Goal: Task Accomplishment & Management: Manage account settings

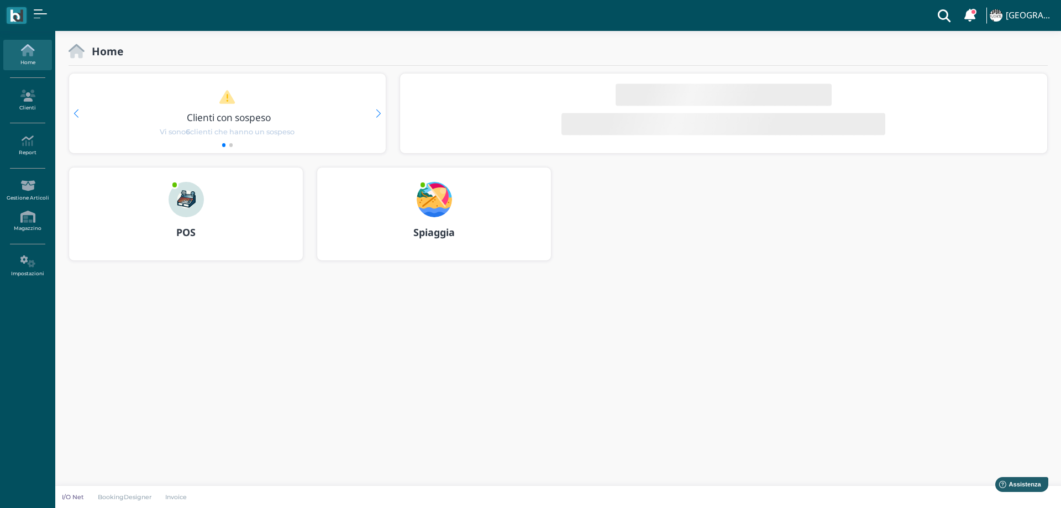
click at [437, 201] on img at bounding box center [434, 199] width 35 height 35
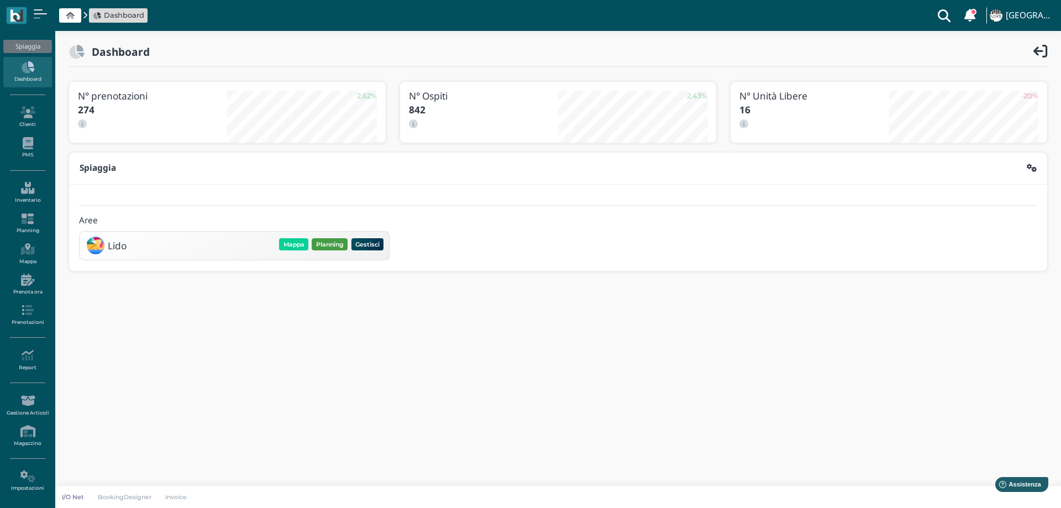
click at [317, 241] on button "Planning" at bounding box center [330, 244] width 36 height 12
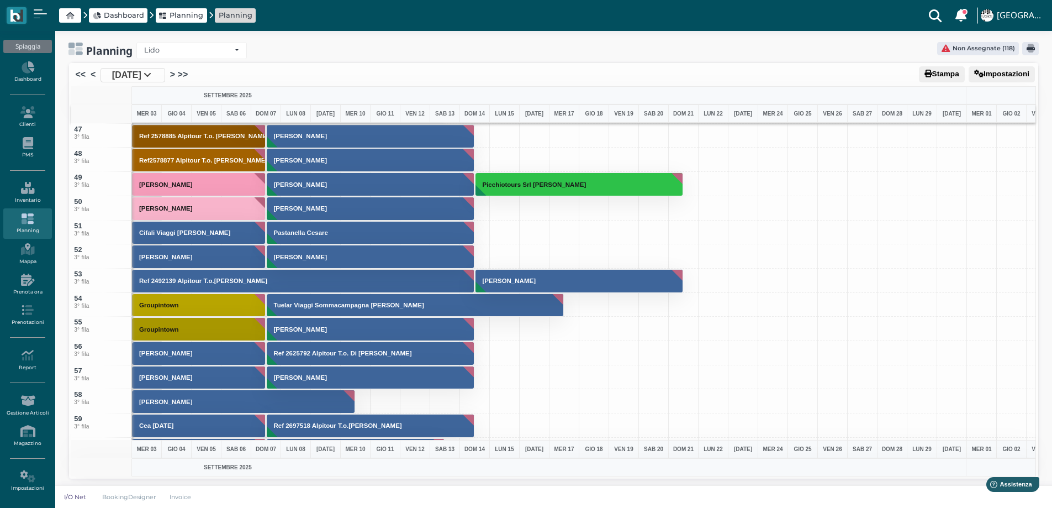
scroll to position [939, 0]
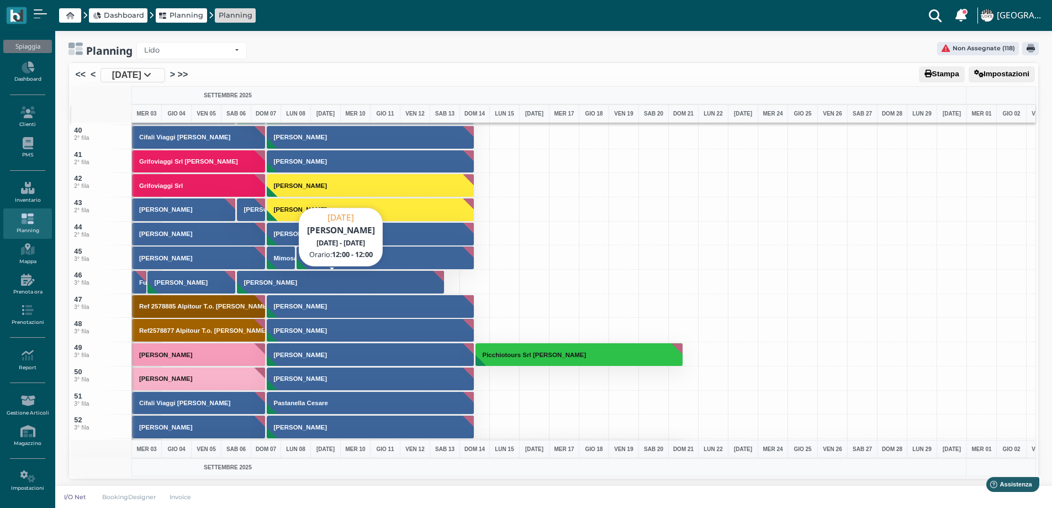
click at [308, 278] on button "Ralli Mara" at bounding box center [341, 282] width 208 height 24
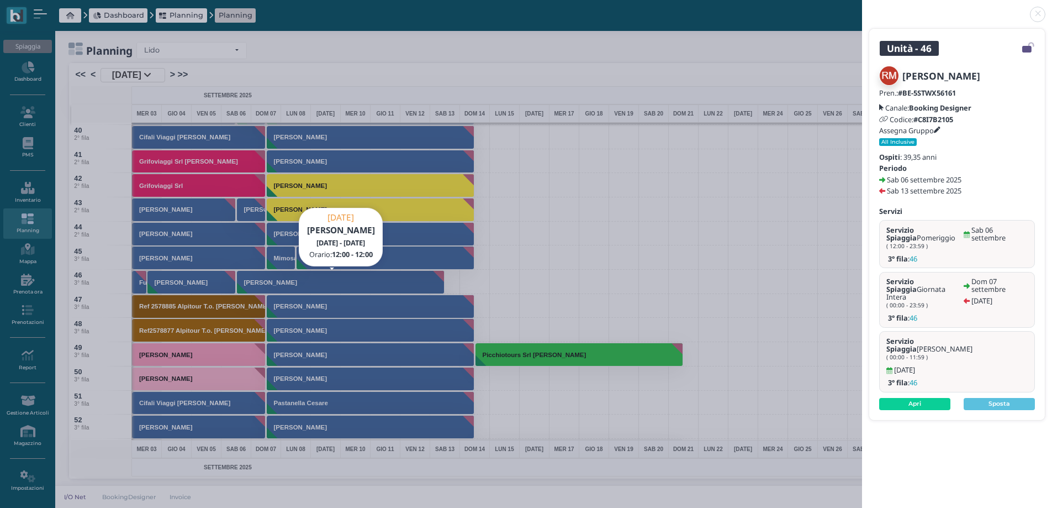
click at [862, 8] on link at bounding box center [862, 8] width 0 height 0
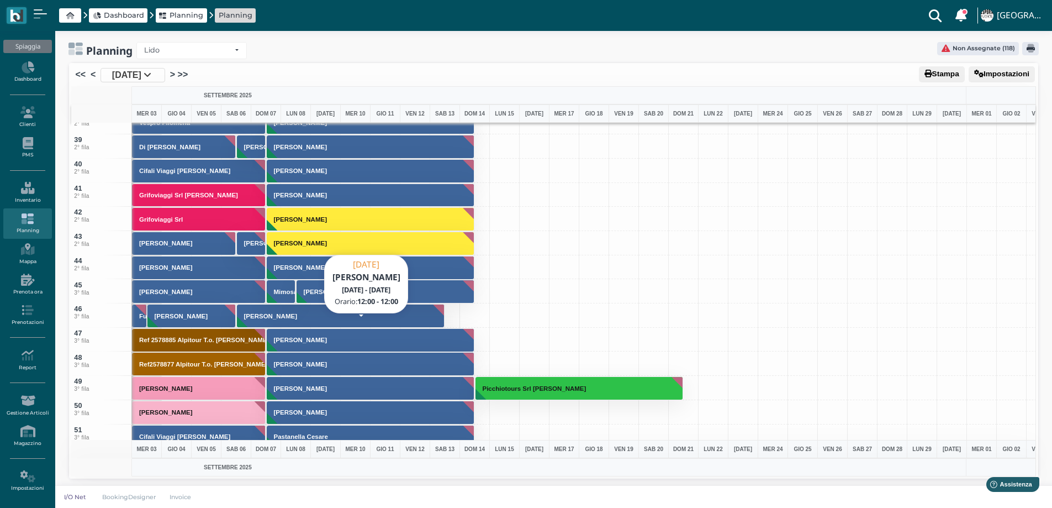
scroll to position [1016, 0]
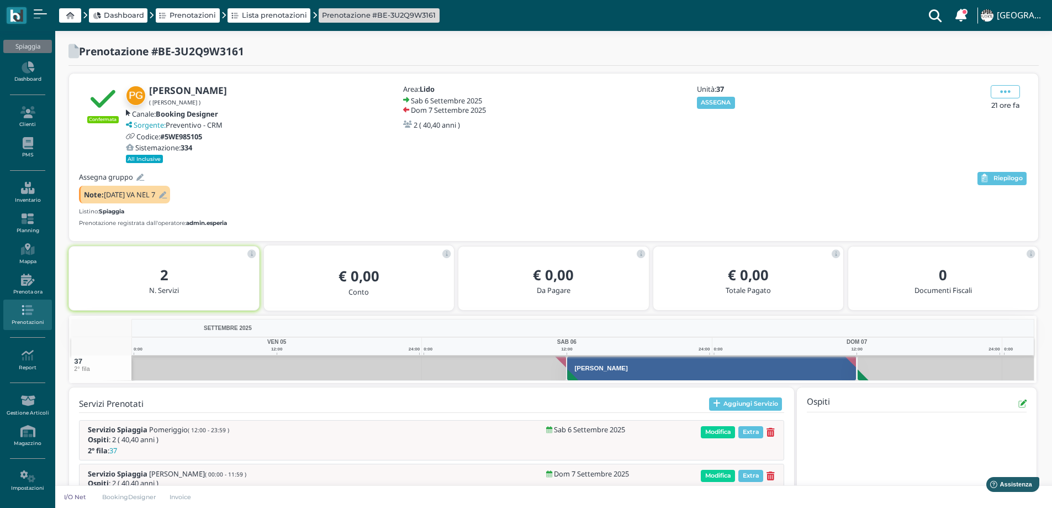
scroll to position [53, 0]
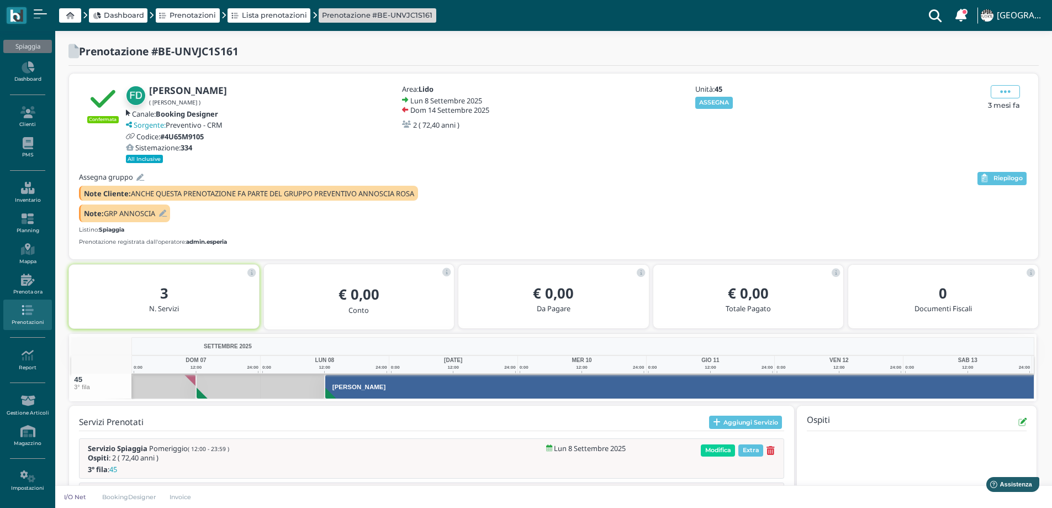
scroll to position [0, 62]
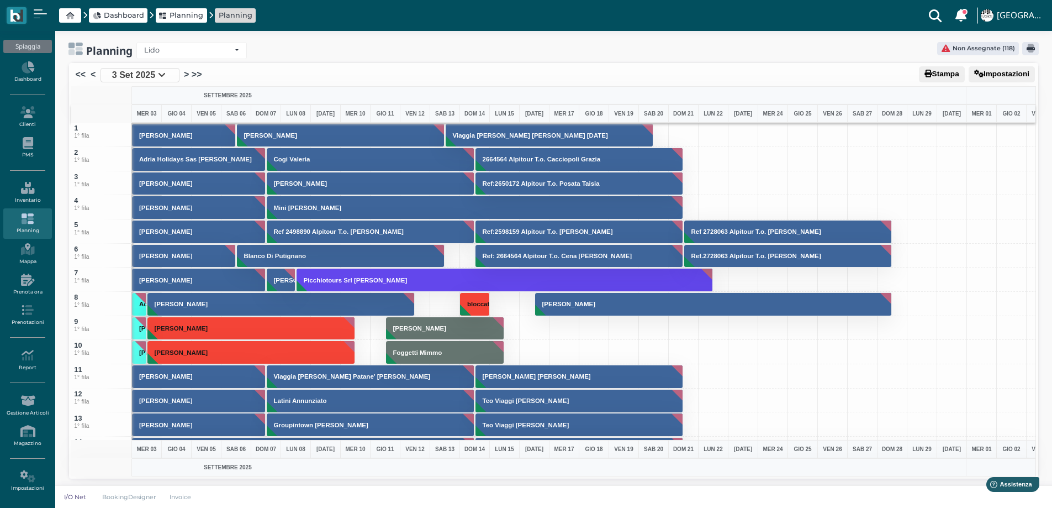
scroll to position [1016, 0]
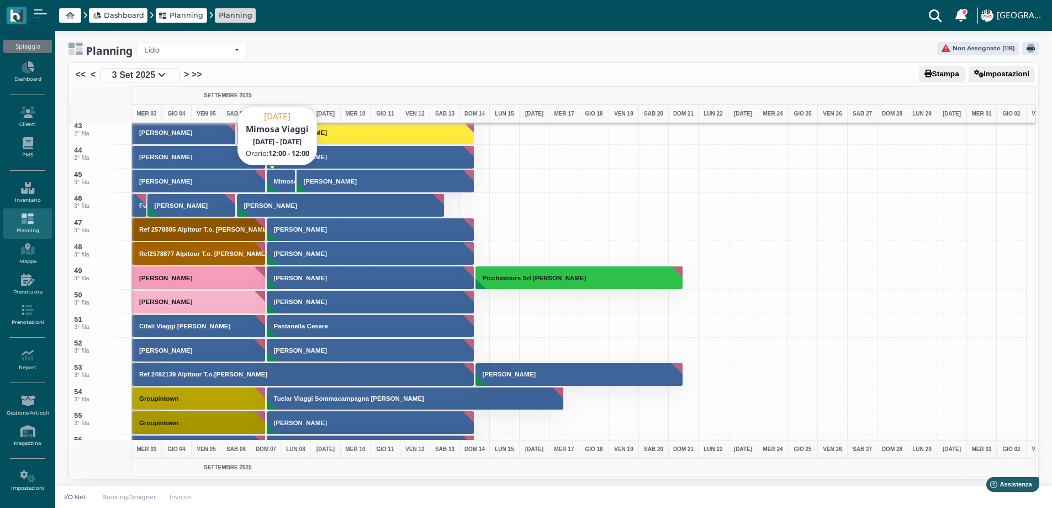
click at [287, 187] on button "Mimosa Viaggi" at bounding box center [281, 181] width 29 height 24
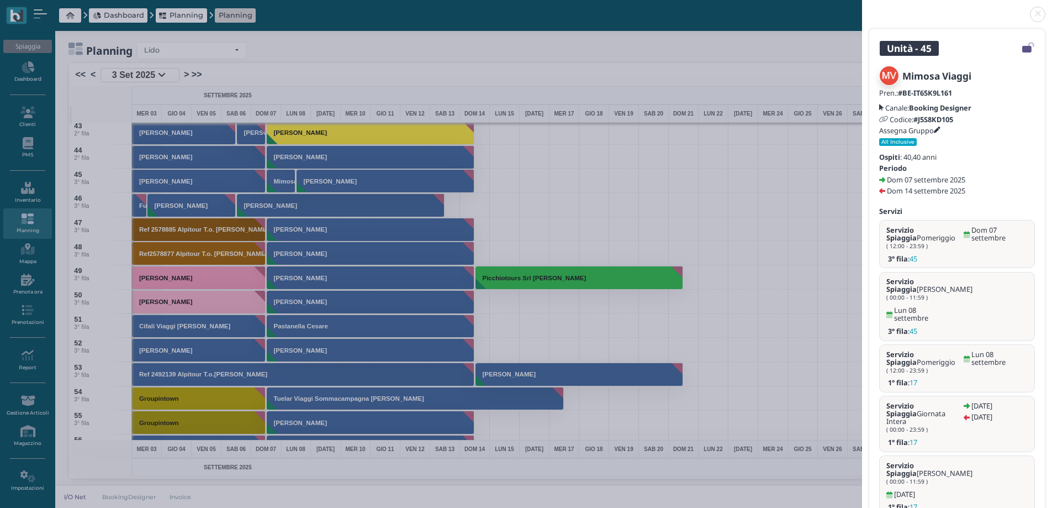
click at [862, 8] on link at bounding box center [862, 8] width 0 height 0
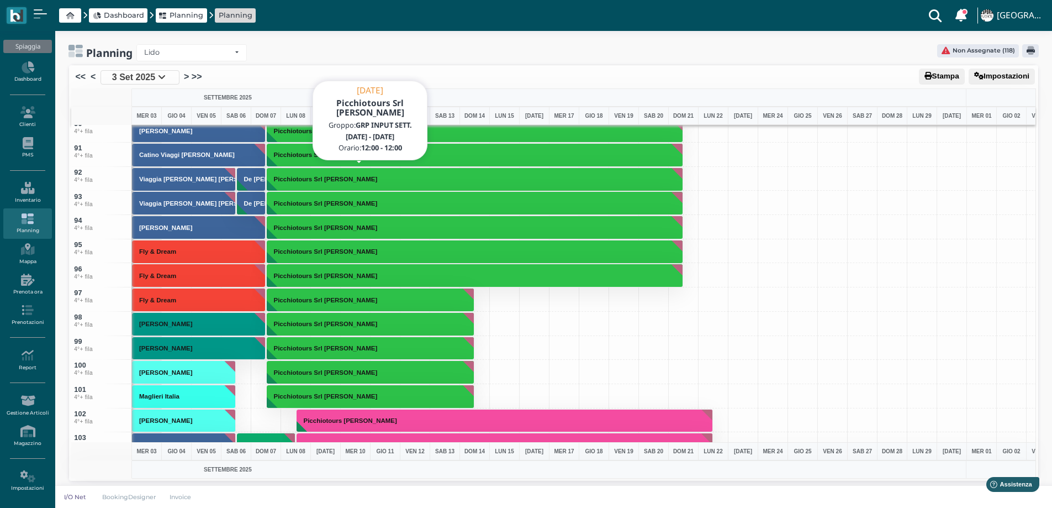
scroll to position [2376, 0]
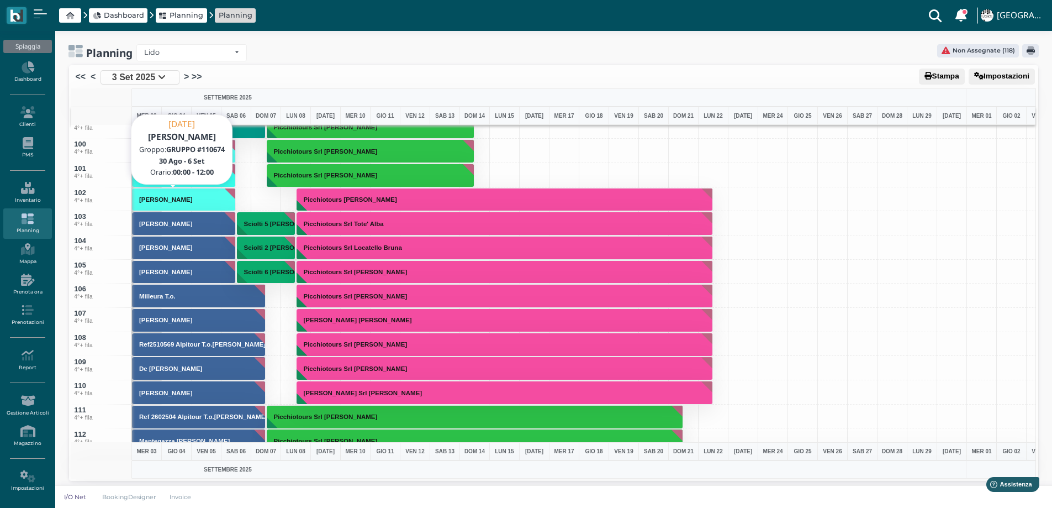
click at [225, 193] on button "Moscarelli Francesca" at bounding box center [184, 200] width 104 height 24
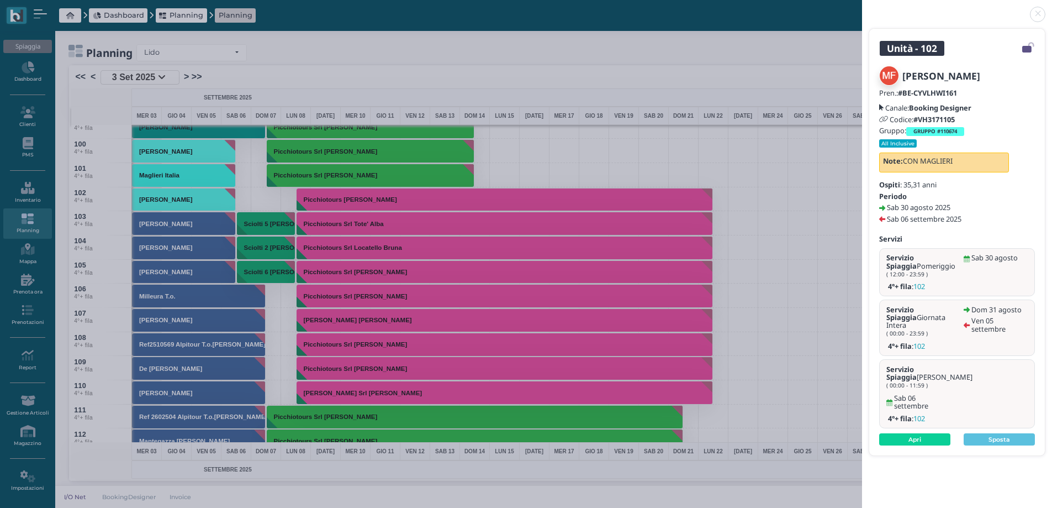
click at [649, 145] on div "Unità - 102 Moscarelli Francesca Pren.: #BE-CYVLHWI161 Canale: Booking Designer…" at bounding box center [526, 254] width 1052 height 508
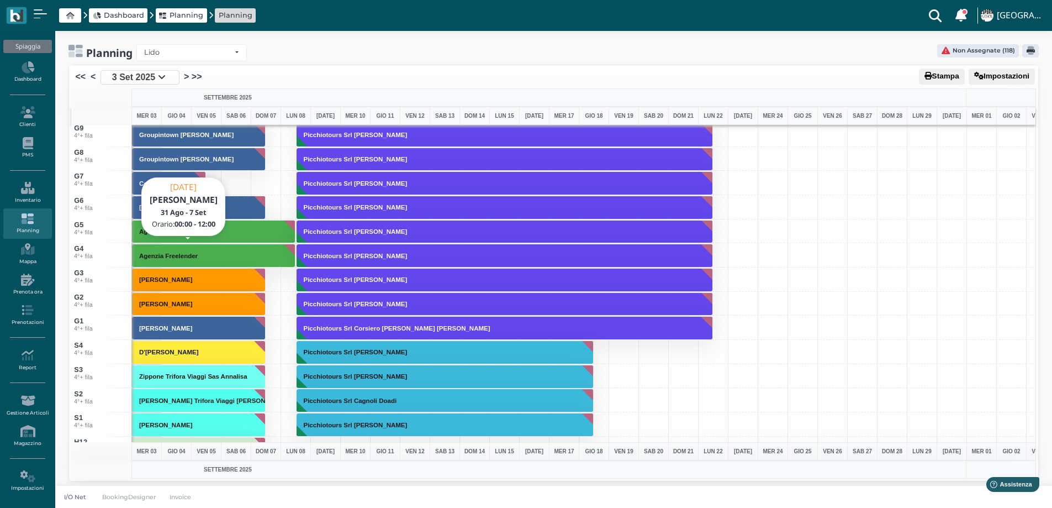
scroll to position [3447, 0]
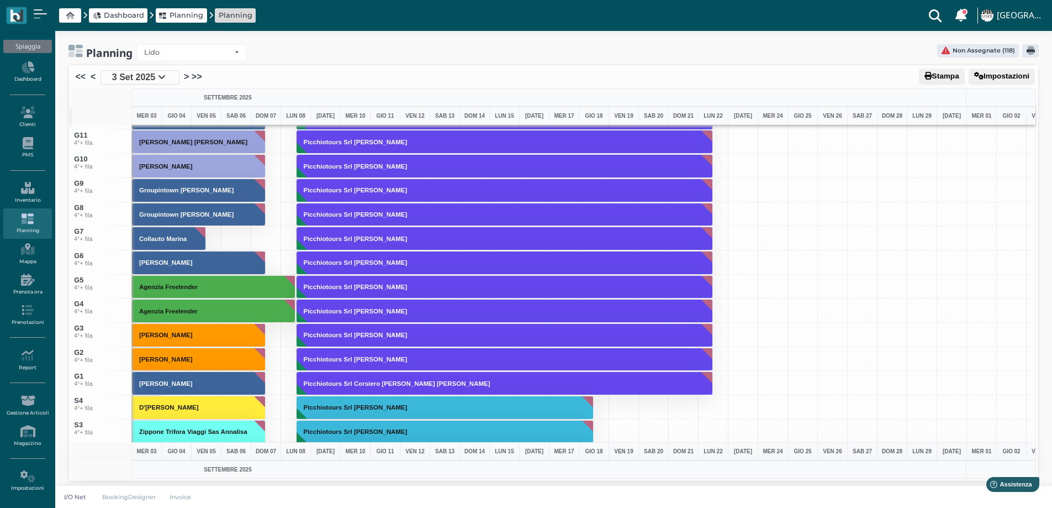
click at [33, 218] on icon at bounding box center [27, 219] width 48 height 12
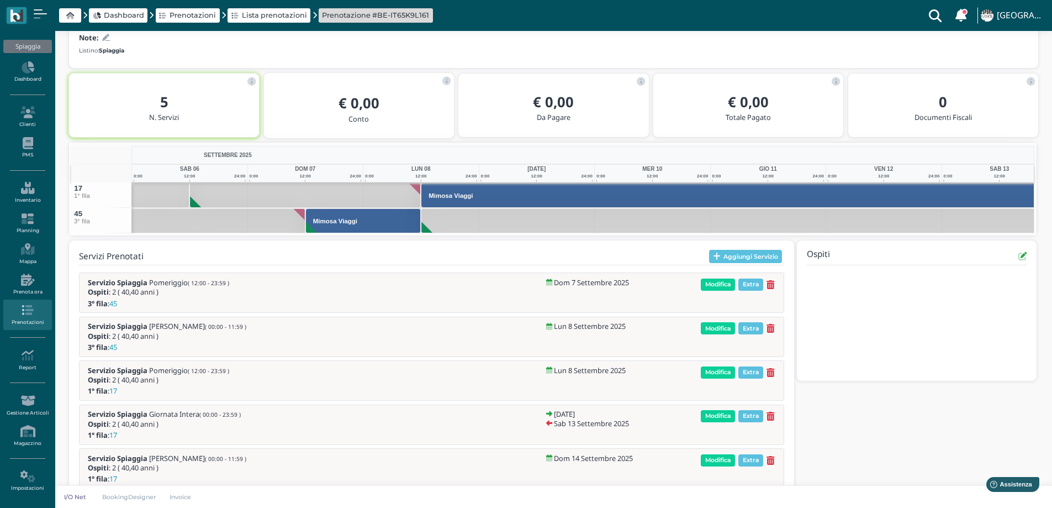
scroll to position [186, 0]
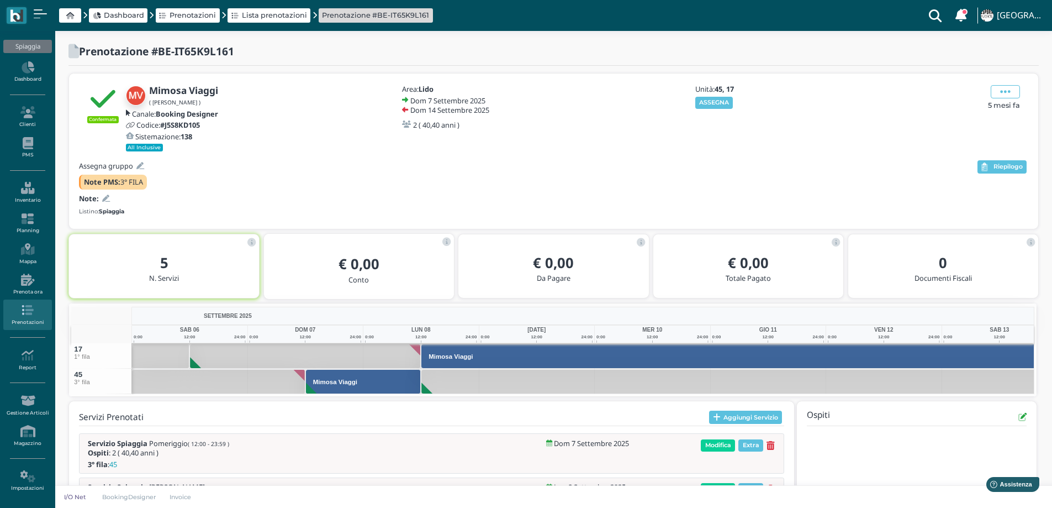
click at [106, 196] on icon at bounding box center [106, 198] width 8 height 7
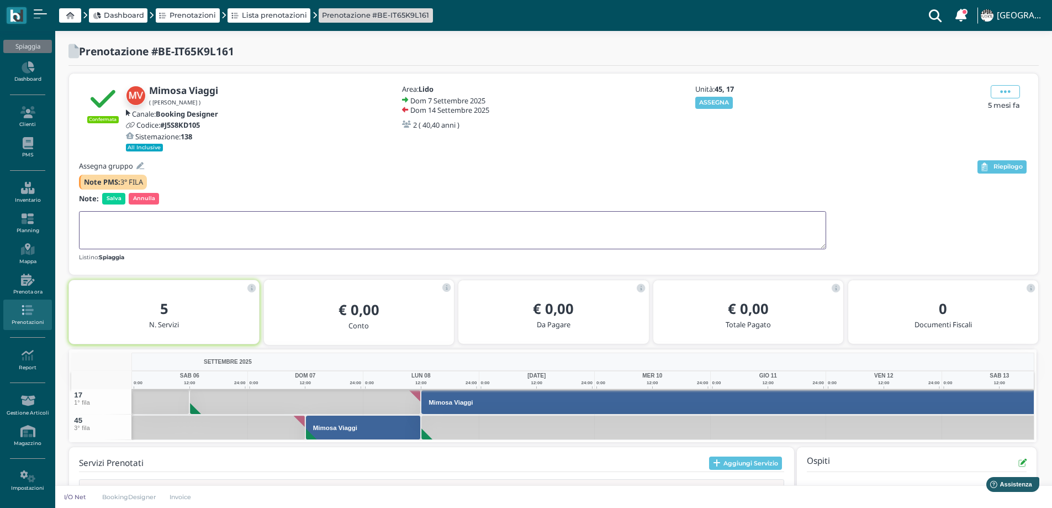
click at [106, 225] on textarea at bounding box center [452, 230] width 747 height 38
type textarea "I"
type textarea "L'8/9 PASSA NEL 17"
click at [114, 201] on span "Salva" at bounding box center [113, 198] width 23 height 11
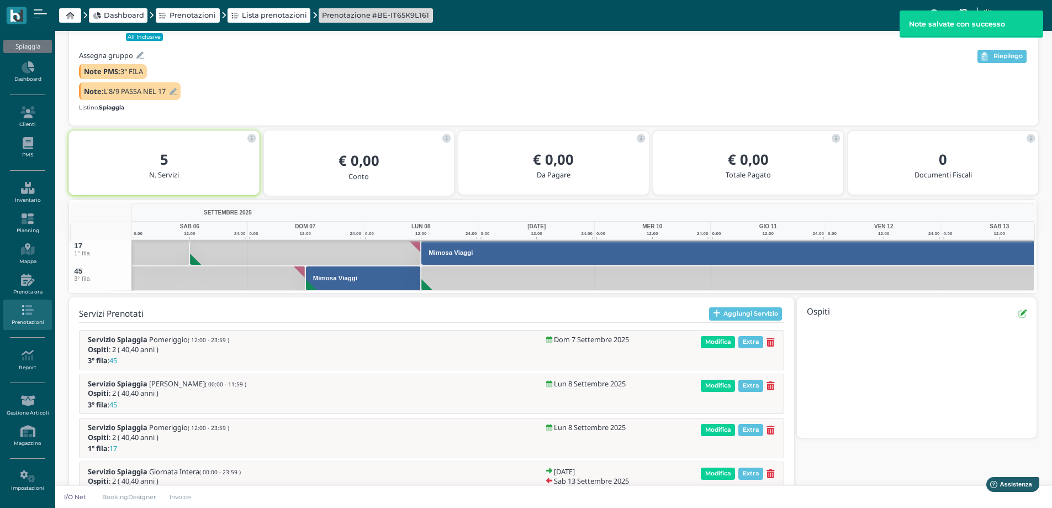
scroll to position [135, 0]
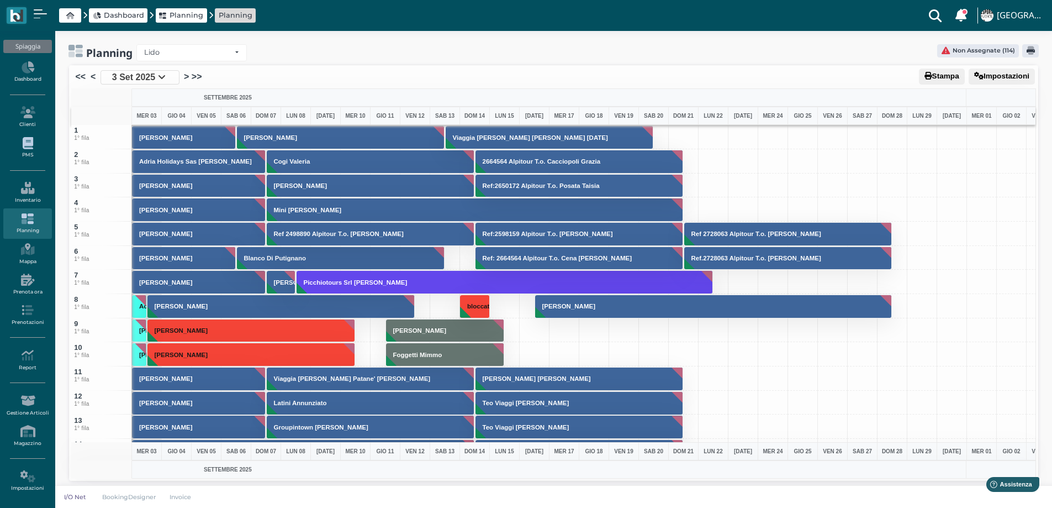
click at [27, 141] on icon at bounding box center [27, 143] width 48 height 12
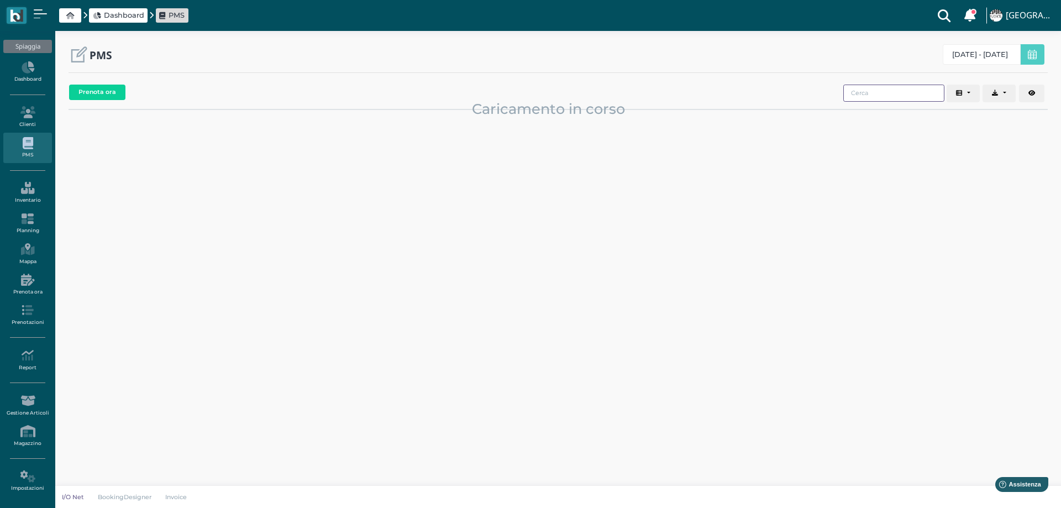
click at [889, 91] on input "search" at bounding box center [893, 93] width 101 height 17
click at [892, 89] on input "search" at bounding box center [893, 93] width 101 height 17
type input "LONGO"
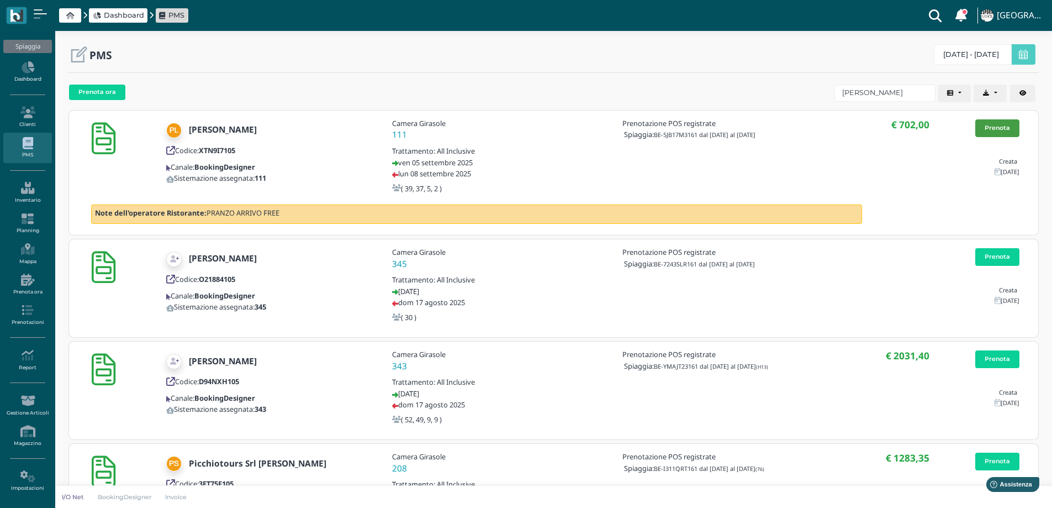
click at [1000, 123] on link "Prenota" at bounding box center [998, 128] width 44 height 18
click at [25, 223] on icon at bounding box center [27, 219] width 48 height 12
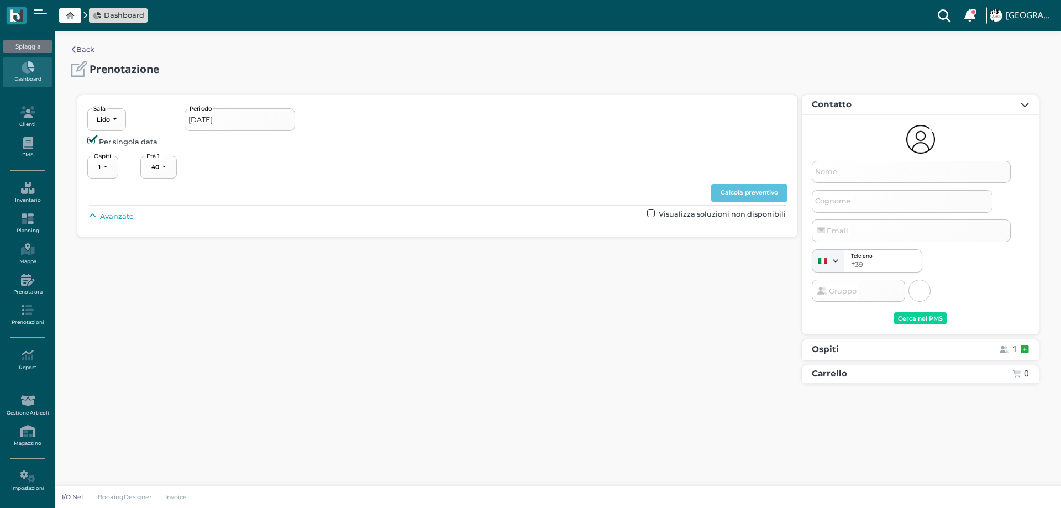
select select "40"
type input "[DATE] - [DATE]"
select select "4"
type input "[PERSON_NAME]"
type input "Longo"
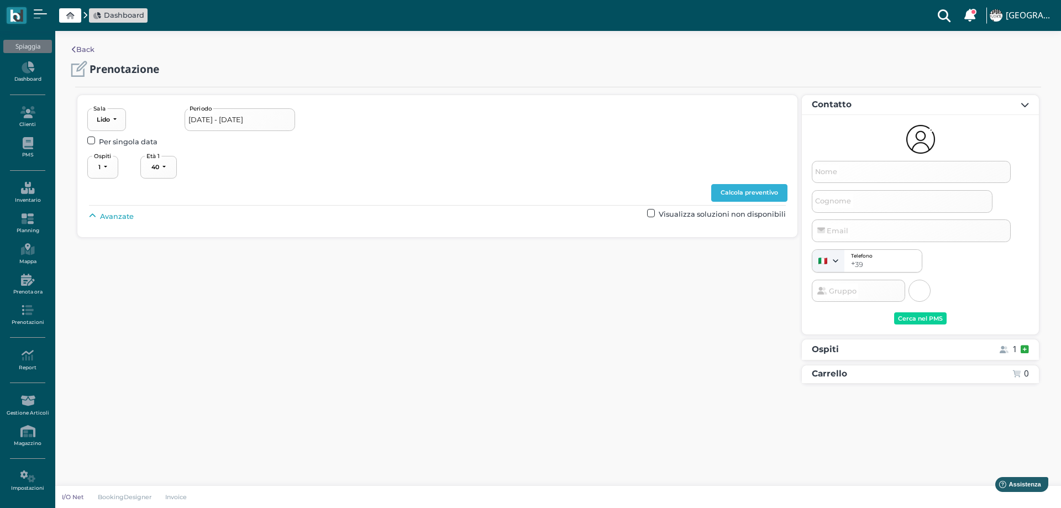
type input "pierolong87@gmail.com"
select select "40"
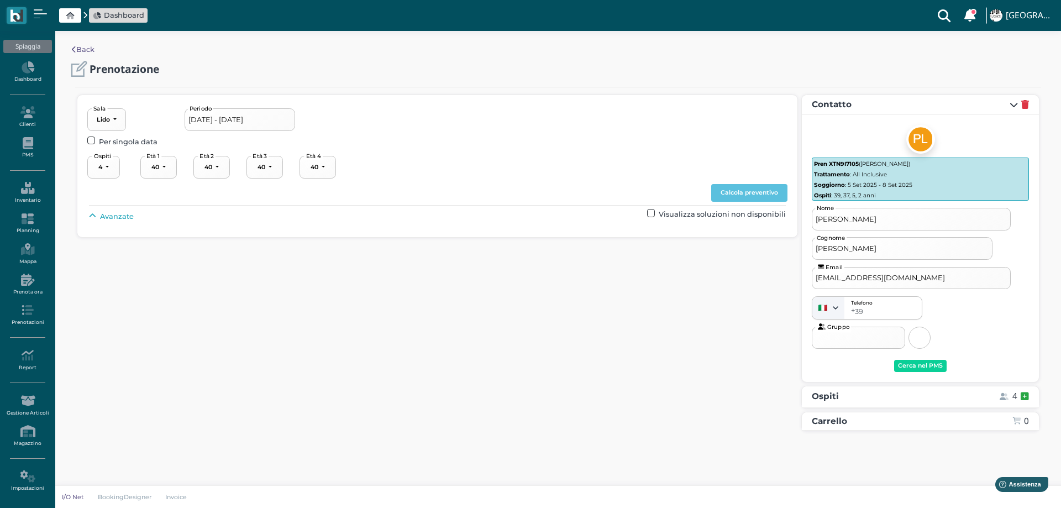
select select "39"
select select "37"
select select "5"
select select "2"
click at [101, 218] on span "Avanzate" at bounding box center [117, 216] width 34 height 10
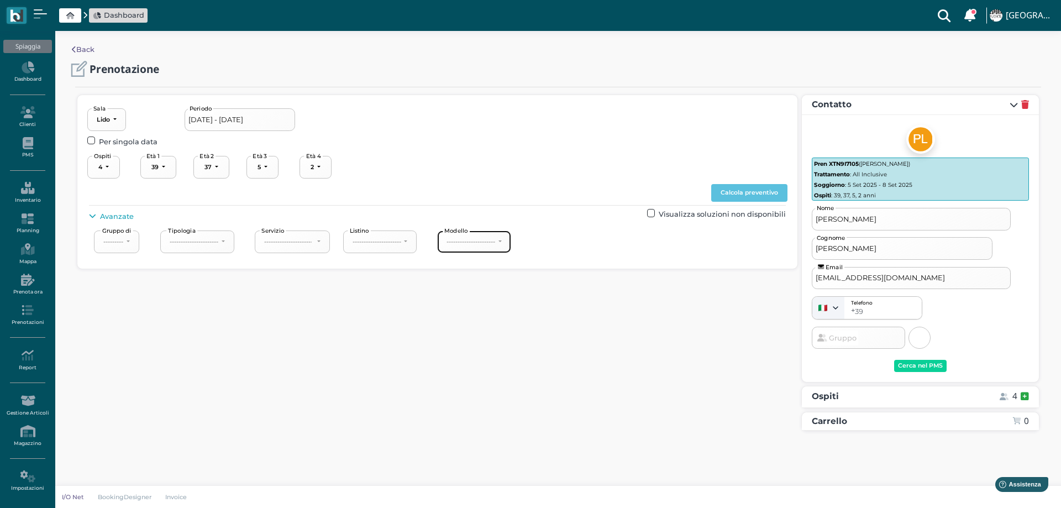
click at [493, 236] on button "----------------------" at bounding box center [474, 241] width 74 height 23
click at [479, 324] on link "4°+ fila" at bounding box center [484, 324] width 82 height 14
click at [762, 191] on button "Calcola preventivo" at bounding box center [749, 193] width 76 height 18
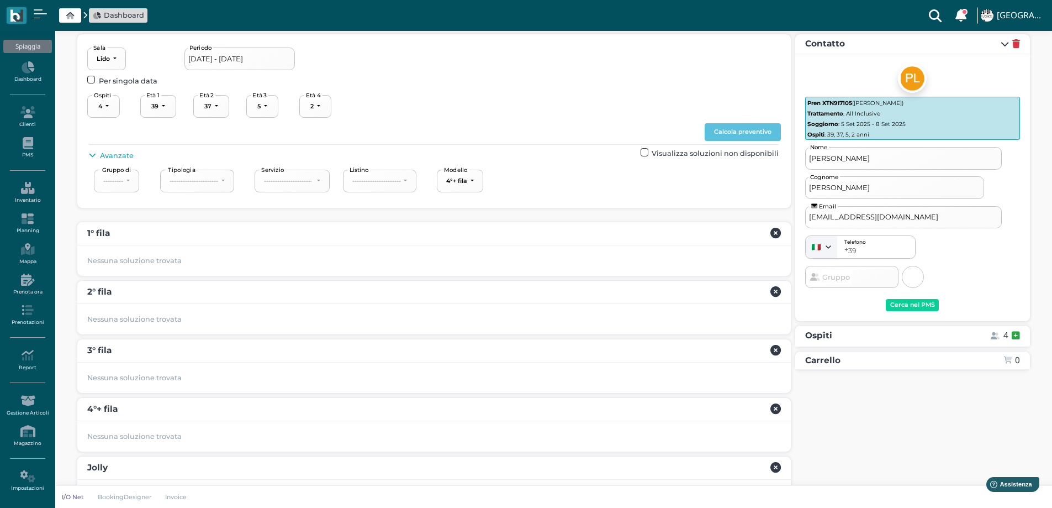
scroll to position [96, 0]
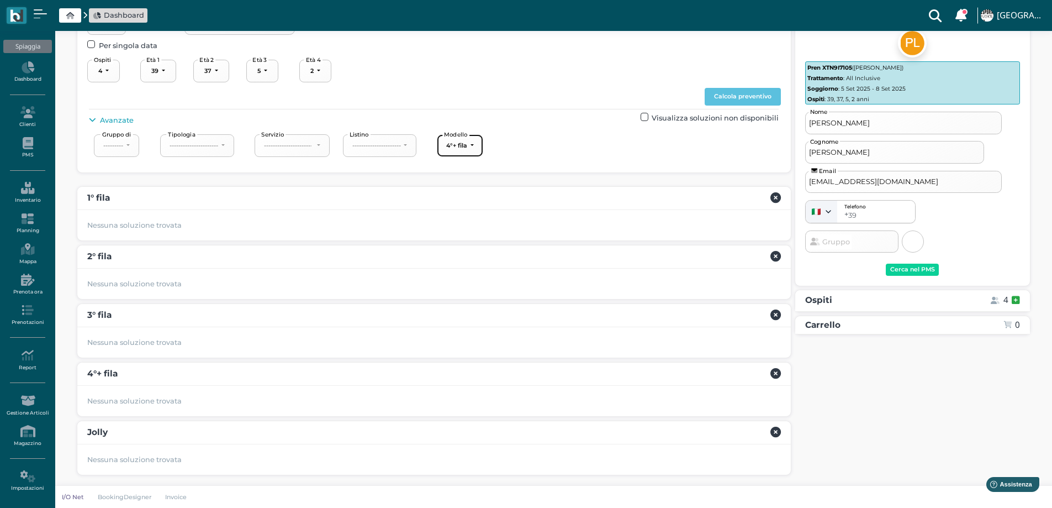
drag, startPoint x: 464, startPoint y: 147, endPoint x: 459, endPoint y: 150, distance: 6.0
click at [462, 147] on div "4°+ fila" at bounding box center [456, 145] width 21 height 8
click at [458, 185] on span "1° fila" at bounding box center [462, 185] width 18 height 10
click at [732, 96] on button "Calcola preventivo" at bounding box center [743, 97] width 76 height 18
click at [470, 138] on span "Modello" at bounding box center [456, 134] width 27 height 8
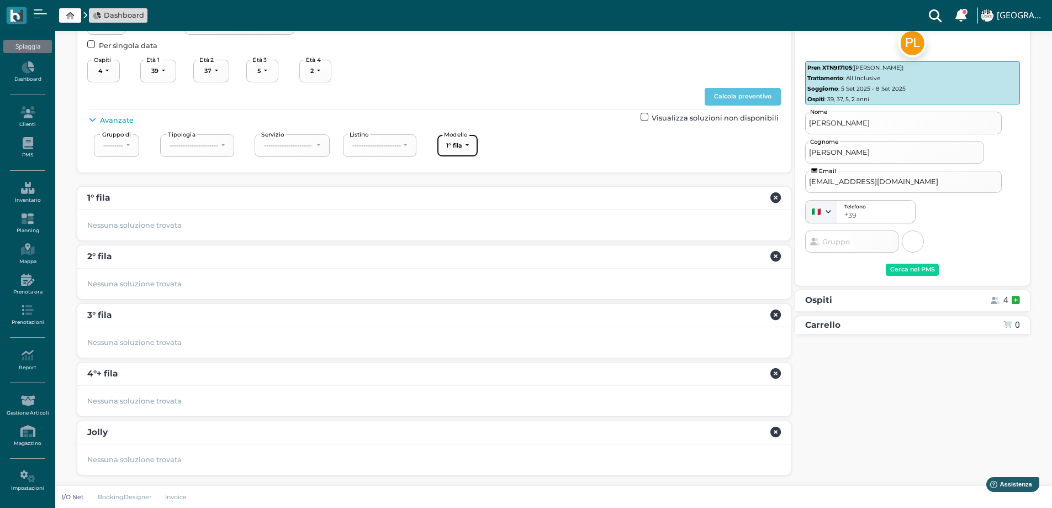
drag, startPoint x: 466, startPoint y: 150, endPoint x: 462, endPoint y: 156, distance: 6.9
click at [465, 150] on button "1° fila" at bounding box center [457, 145] width 41 height 23
click at [466, 199] on span "2° fila" at bounding box center [462, 199] width 19 height 10
drag, startPoint x: 742, startPoint y: 92, endPoint x: 690, endPoint y: 121, distance: 60.1
click at [739, 91] on button "Calcola preventivo" at bounding box center [743, 97] width 76 height 18
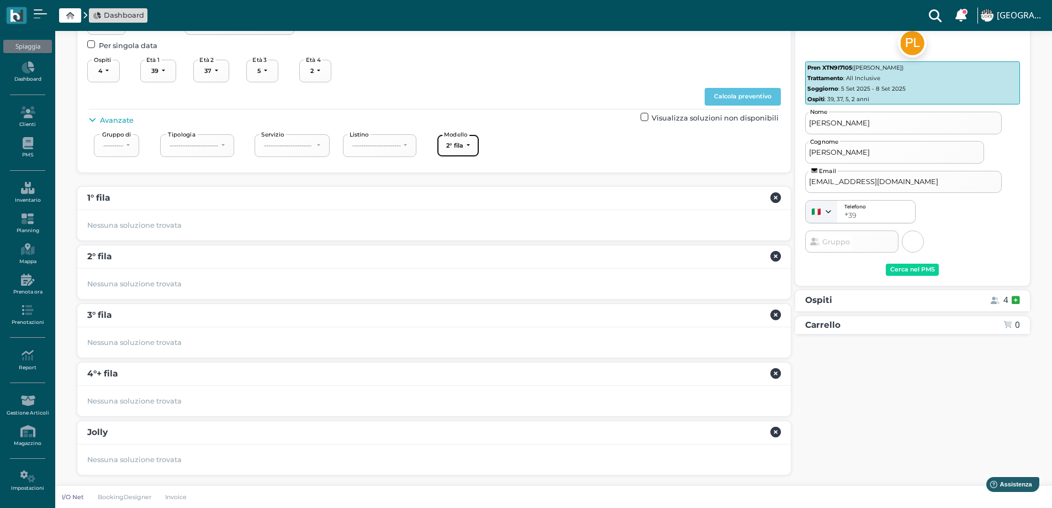
click at [464, 143] on div "2° fila" at bounding box center [454, 145] width 17 height 8
click at [473, 214] on link "3° fila" at bounding box center [484, 214] width 82 height 14
select select "239"
click at [749, 94] on button "Calcola preventivo" at bounding box center [743, 97] width 76 height 18
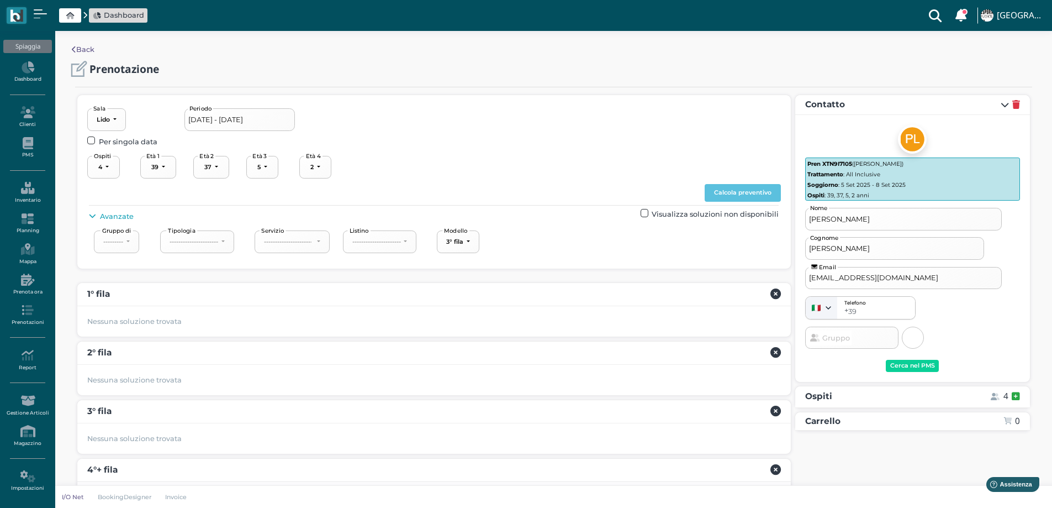
click at [209, 128] on input "05/09/2025 - 08/09/2025" at bounding box center [240, 119] width 110 height 22
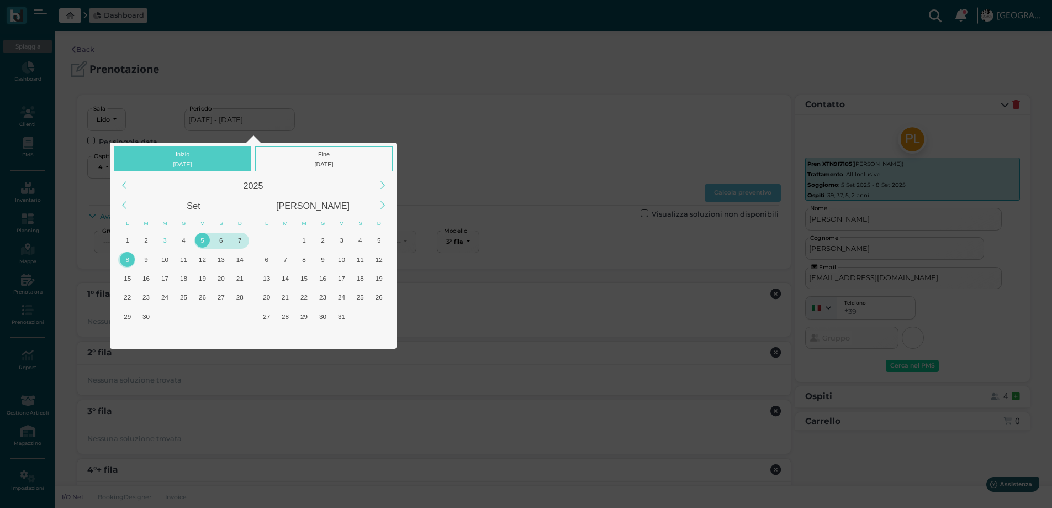
click at [220, 242] on div "6" at bounding box center [221, 240] width 15 height 15
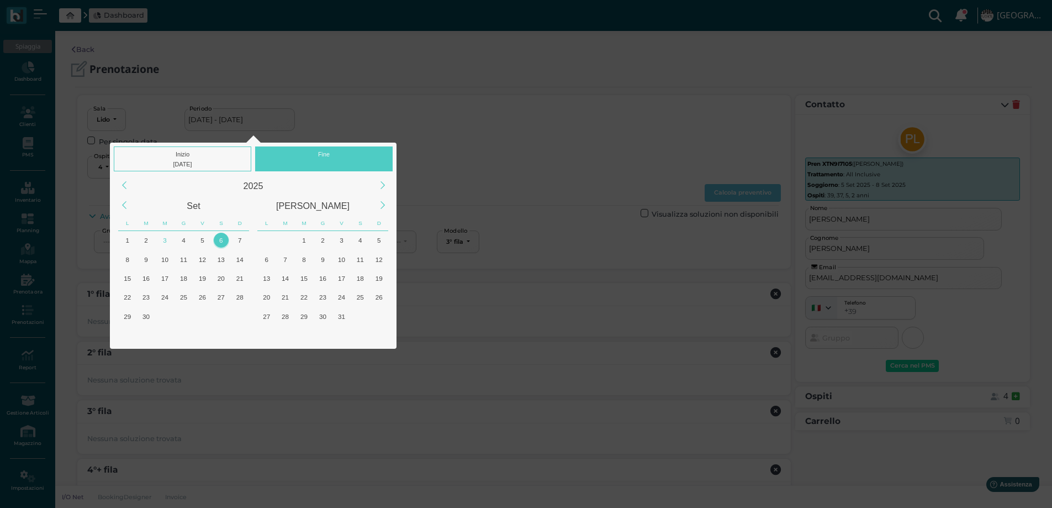
click at [220, 242] on div "6" at bounding box center [221, 240] width 15 height 15
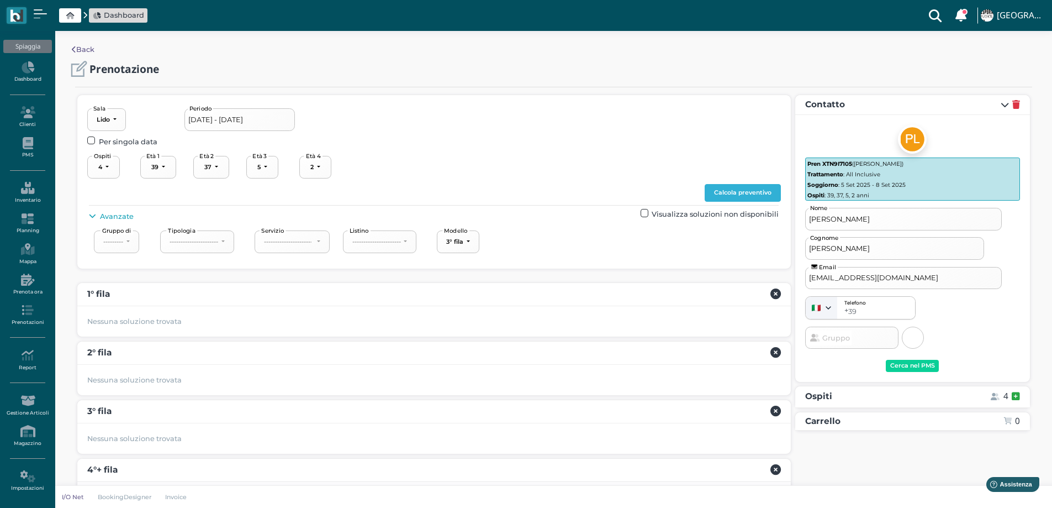
click at [723, 192] on button "Calcola preventivo" at bounding box center [743, 193] width 76 height 18
click at [728, 192] on button "Calcola preventivo" at bounding box center [743, 193] width 76 height 18
click at [254, 120] on input "06/09/2025 - 06/09/2025" at bounding box center [240, 119] width 110 height 22
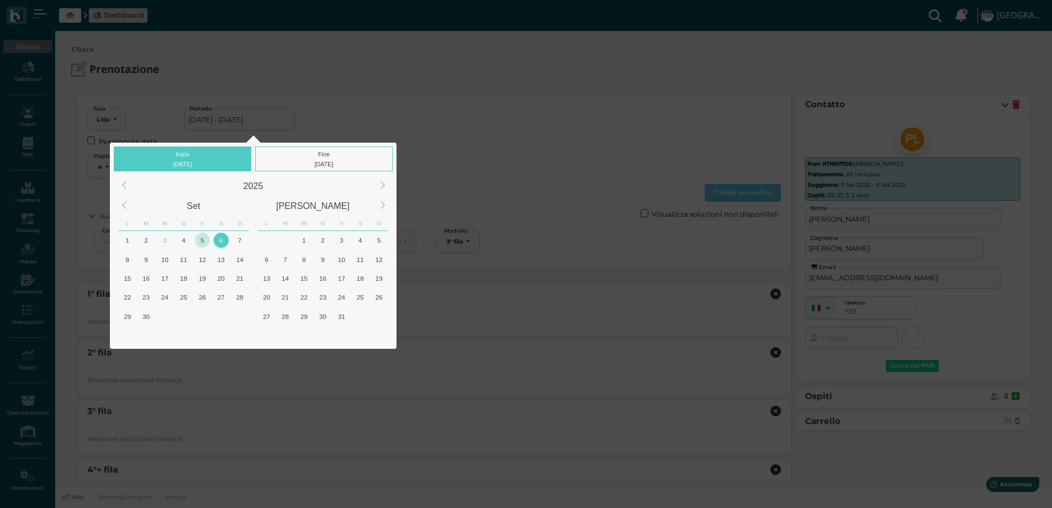
click at [198, 241] on div "5" at bounding box center [202, 240] width 15 height 15
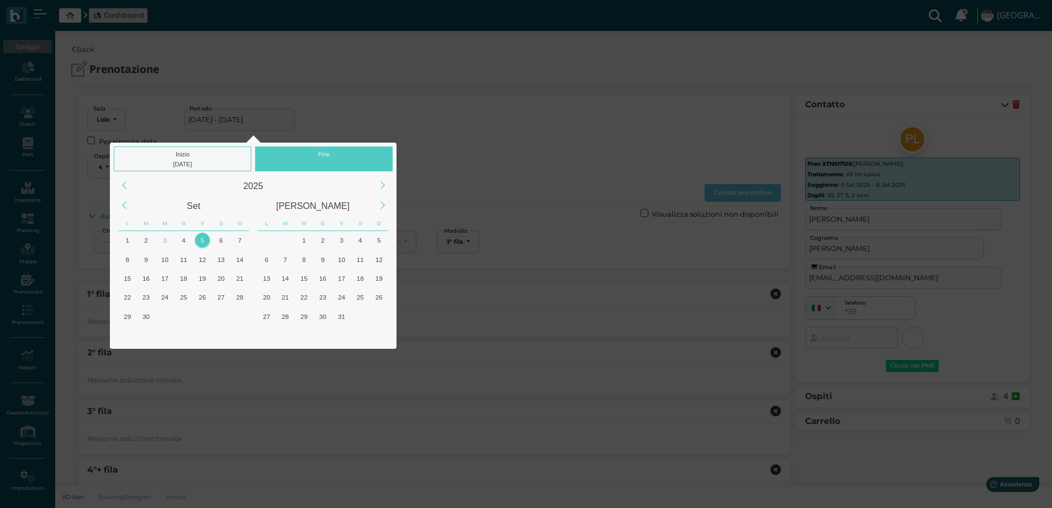
click at [198, 241] on div "5" at bounding box center [202, 240] width 15 height 15
type input "05/09/2025 - 05/09/2025"
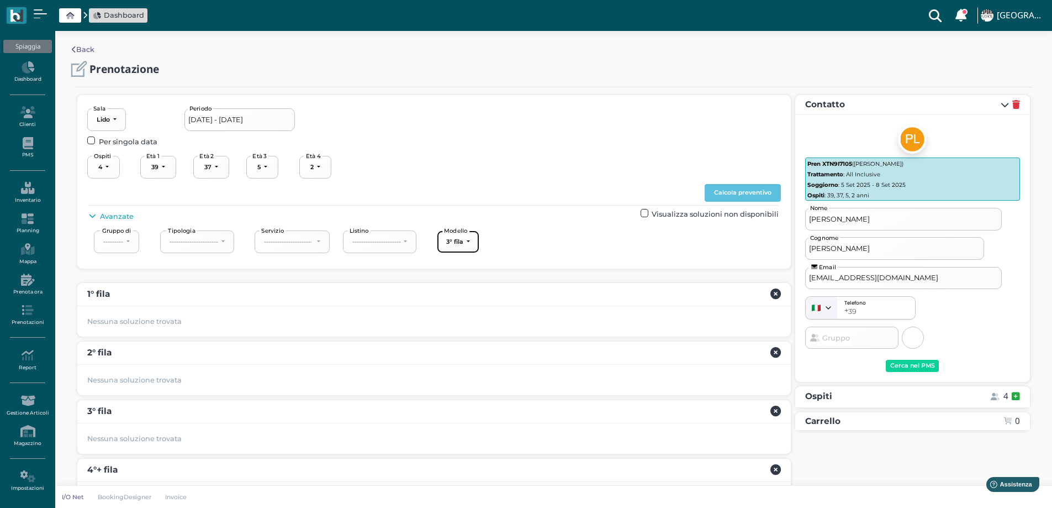
click at [480, 244] on button "3° fila" at bounding box center [458, 241] width 43 height 23
click at [469, 323] on span "4°+ fila" at bounding box center [465, 324] width 24 height 10
click at [723, 192] on button "Calcola preventivo" at bounding box center [743, 193] width 76 height 18
click at [740, 193] on button "Calcola preventivo" at bounding box center [743, 193] width 76 height 18
click at [476, 240] on button "4°+ fila" at bounding box center [460, 241] width 46 height 23
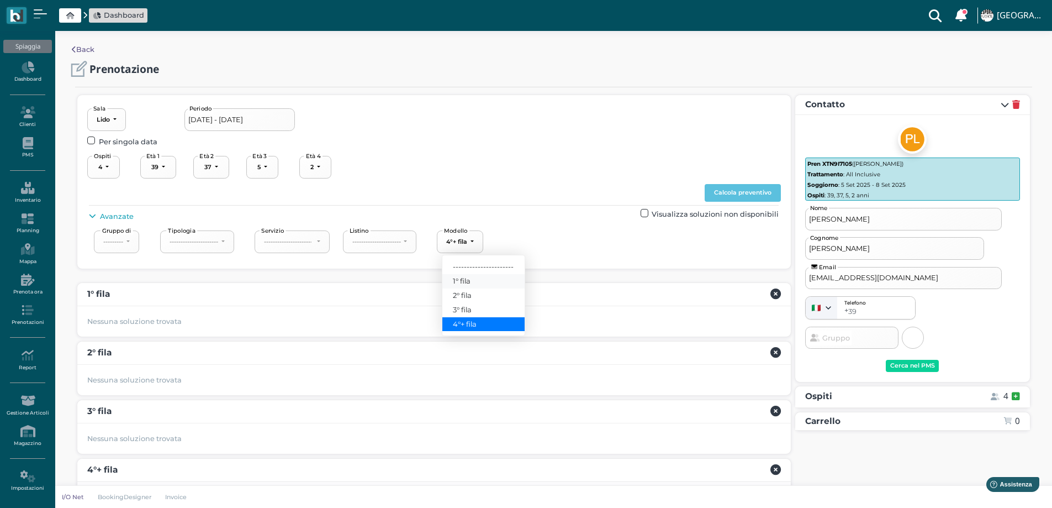
click at [467, 280] on span "1° fila" at bounding box center [462, 281] width 18 height 10
click at [717, 193] on button "Calcola preventivo" at bounding box center [743, 193] width 76 height 18
click at [470, 244] on button "1° fila" at bounding box center [457, 241] width 41 height 23
click at [470, 298] on span "2° fila" at bounding box center [462, 295] width 19 height 10
click at [755, 200] on button "Calcola preventivo" at bounding box center [743, 193] width 76 height 18
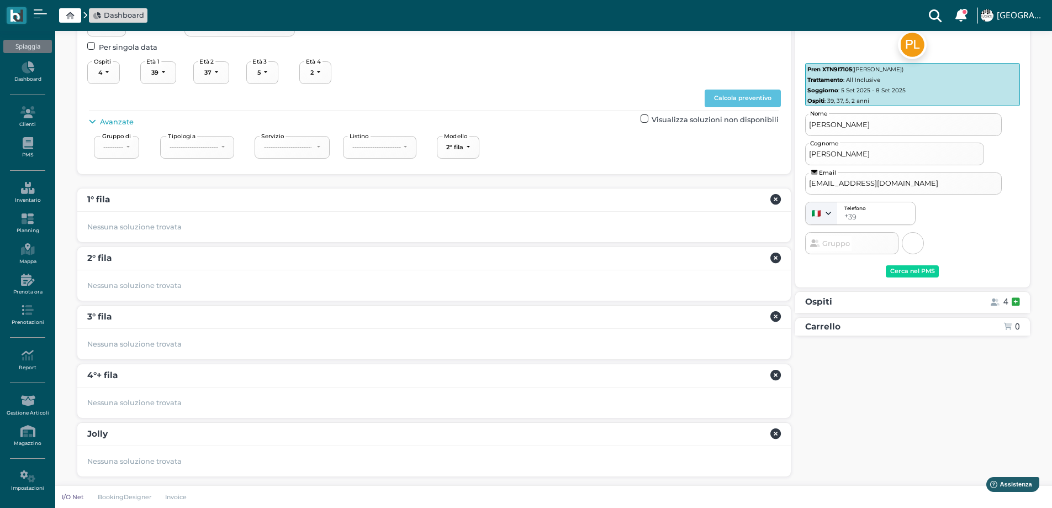
scroll to position [96, 0]
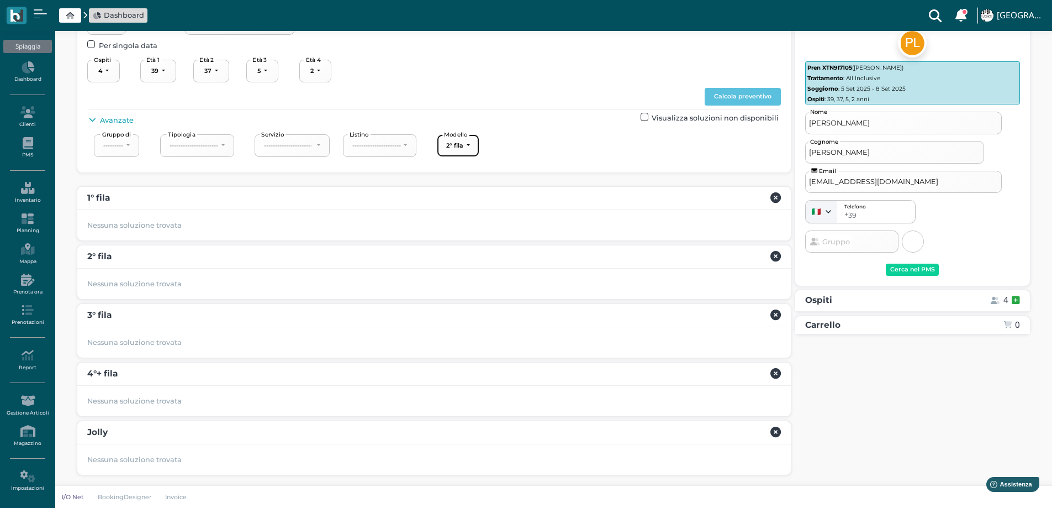
click at [452, 144] on button "2° fila" at bounding box center [458, 145] width 43 height 23
click at [470, 218] on span "3° fila" at bounding box center [462, 213] width 19 height 10
click at [759, 91] on div "Lido Lido Lido Sala 05/09/2025 - 05/09/2025 Periodo Per singola data 1 2 3 4 5 …" at bounding box center [434, 84] width 694 height 152
drag, startPoint x: 757, startPoint y: 94, endPoint x: 695, endPoint y: 130, distance: 71.5
click at [756, 94] on button "Calcola preventivo" at bounding box center [743, 97] width 76 height 18
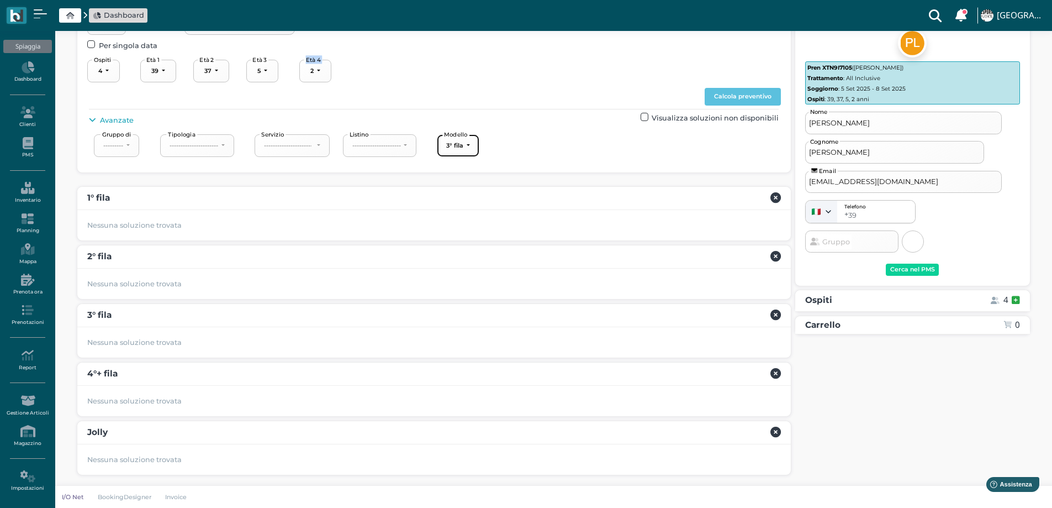
click at [451, 145] on button "3° fila" at bounding box center [458, 145] width 43 height 23
click at [469, 225] on span "4°+ fila" at bounding box center [465, 228] width 24 height 10
select select "240"
click at [736, 87] on div "Lido Lido Lido Sala 05/09/2025 - 05/09/2025 Periodo Per singola data 1 2 3 4 5 …" at bounding box center [434, 84] width 694 height 152
click at [731, 94] on button "Calcola preventivo" at bounding box center [743, 97] width 76 height 18
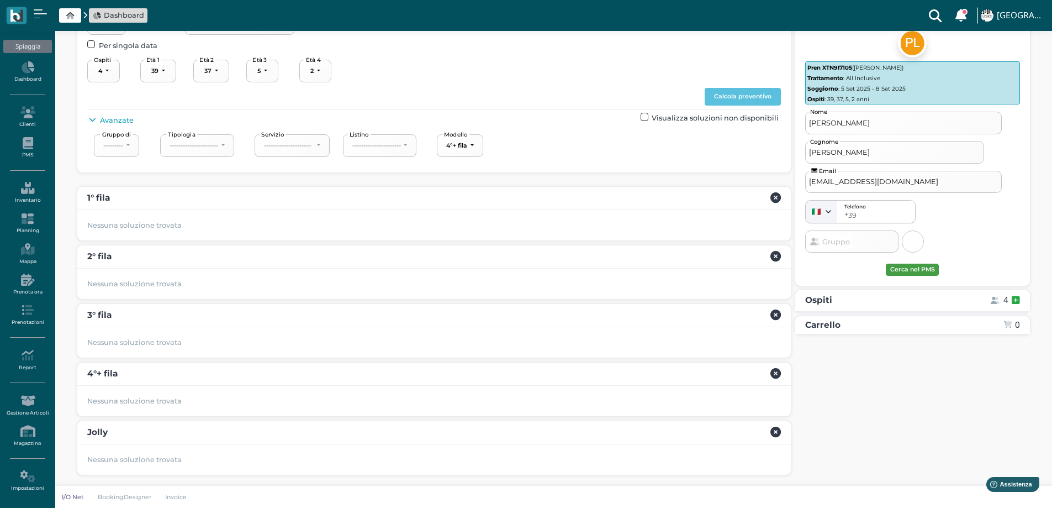
click at [899, 266] on div "Cerca nel PMS" at bounding box center [913, 270] width 45 height 8
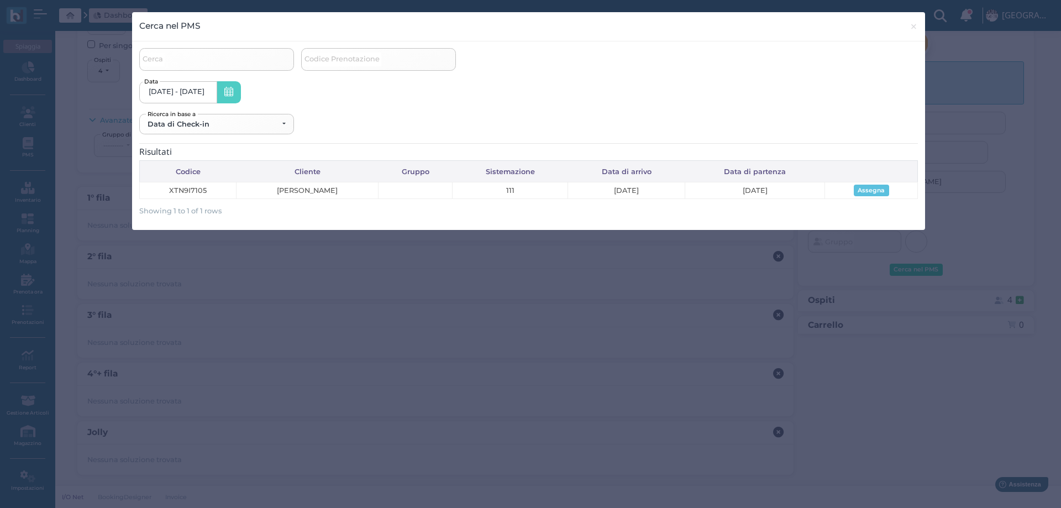
click at [881, 187] on button "Assegna" at bounding box center [871, 191] width 35 height 12
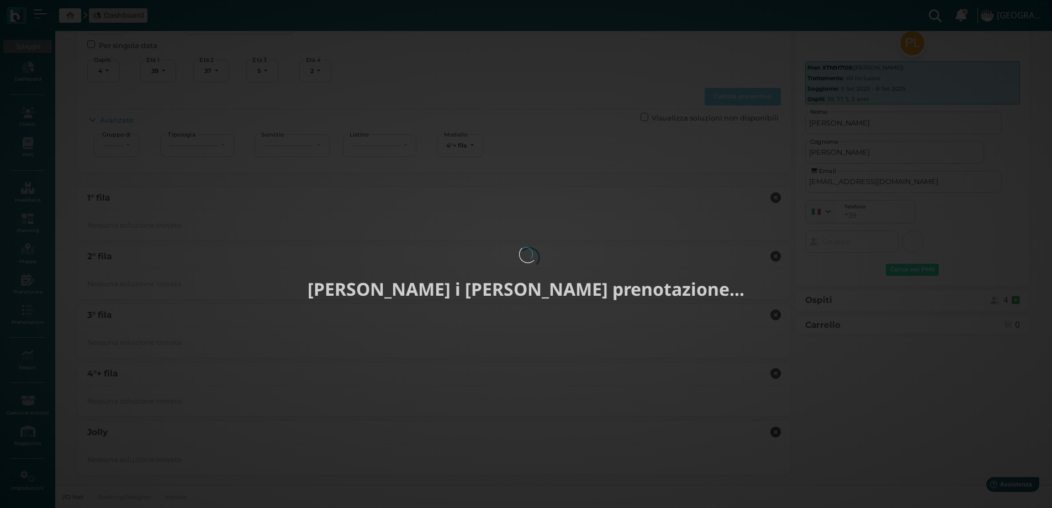
type input "05/09/2025 - 08/09/2025"
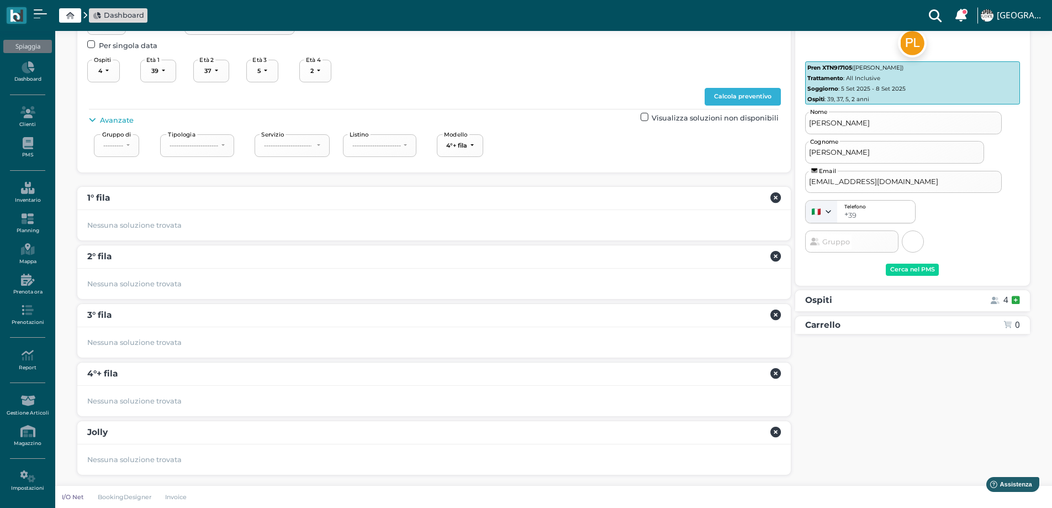
click at [717, 94] on button "Calcola preventivo" at bounding box center [743, 97] width 76 height 18
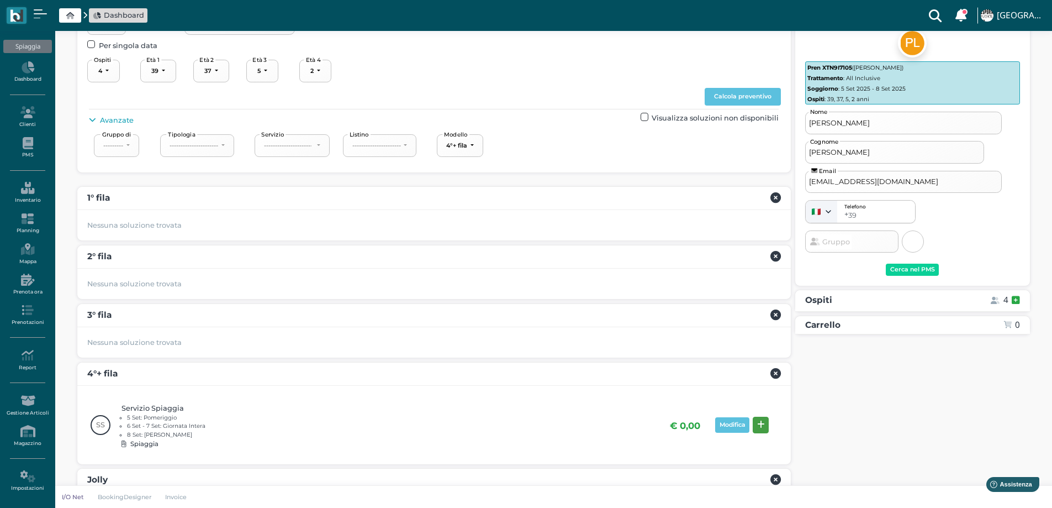
click at [762, 422] on icon at bounding box center [761, 424] width 8 height 8
click at [1006, 447] on div "Prenota" at bounding box center [998, 445] width 25 height 8
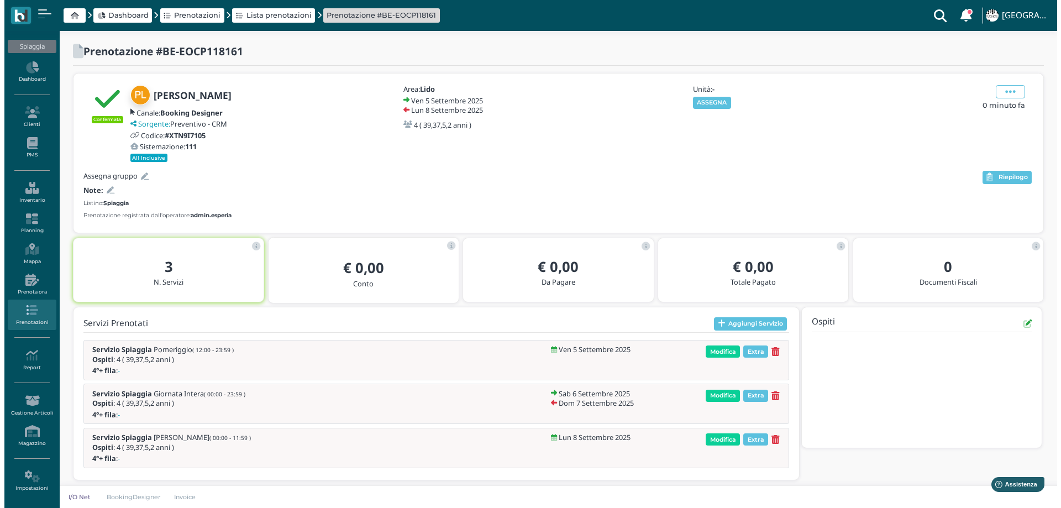
scroll to position [5, 0]
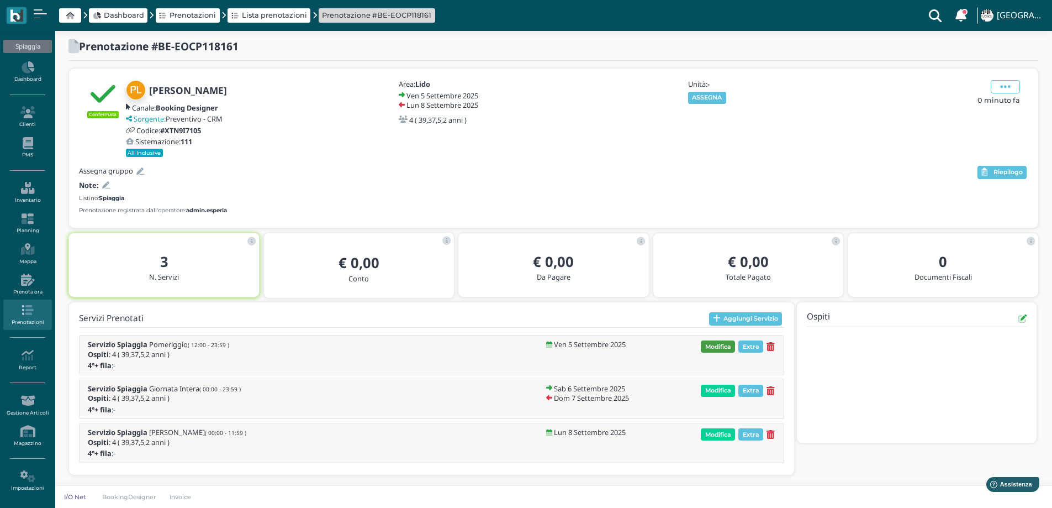
click at [718, 348] on span "Modifica" at bounding box center [718, 346] width 34 height 12
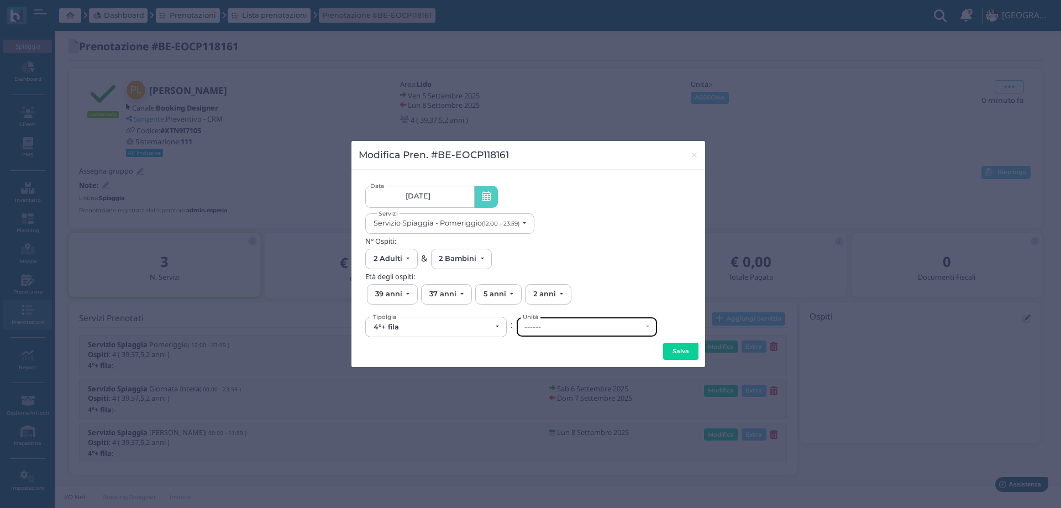
click at [557, 325] on div "------" at bounding box center [583, 327] width 118 height 9
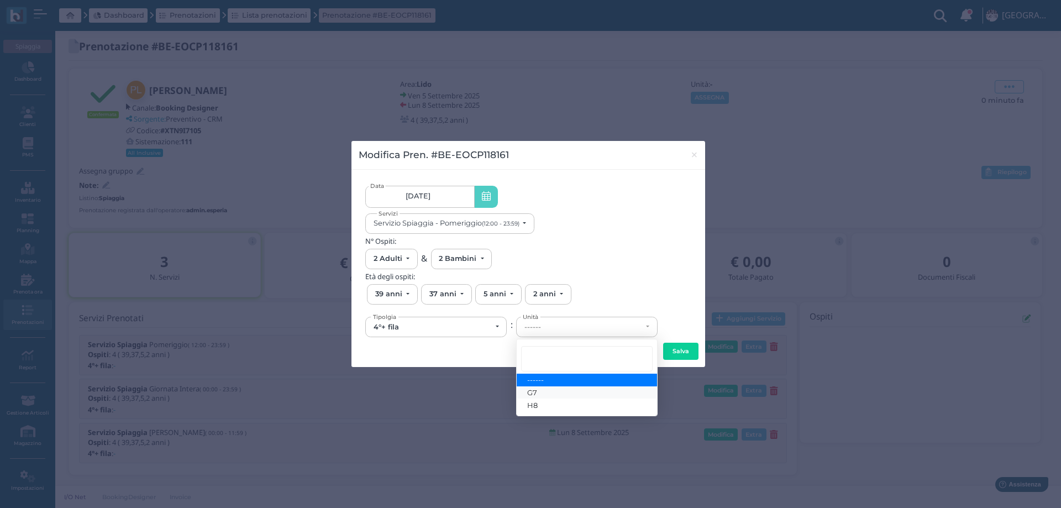
click at [537, 394] on span "G7" at bounding box center [532, 392] width 10 height 9
select select "6274"
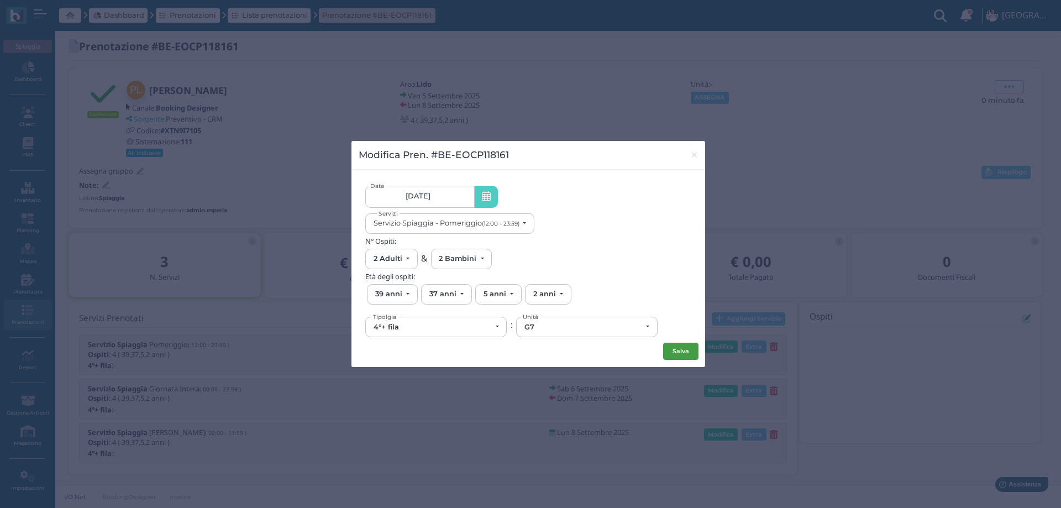
click at [669, 350] on button "Salva" at bounding box center [680, 352] width 35 height 18
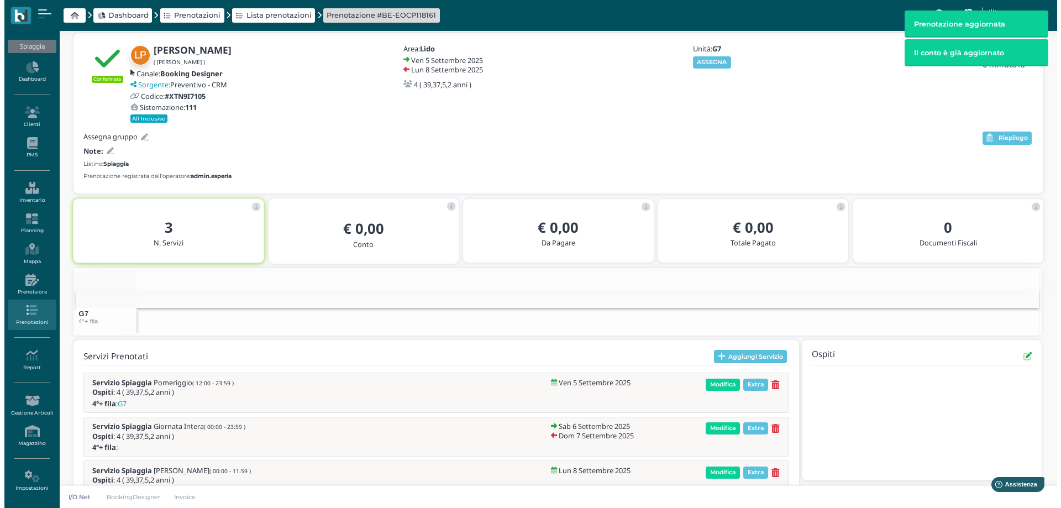
scroll to position [78, 0]
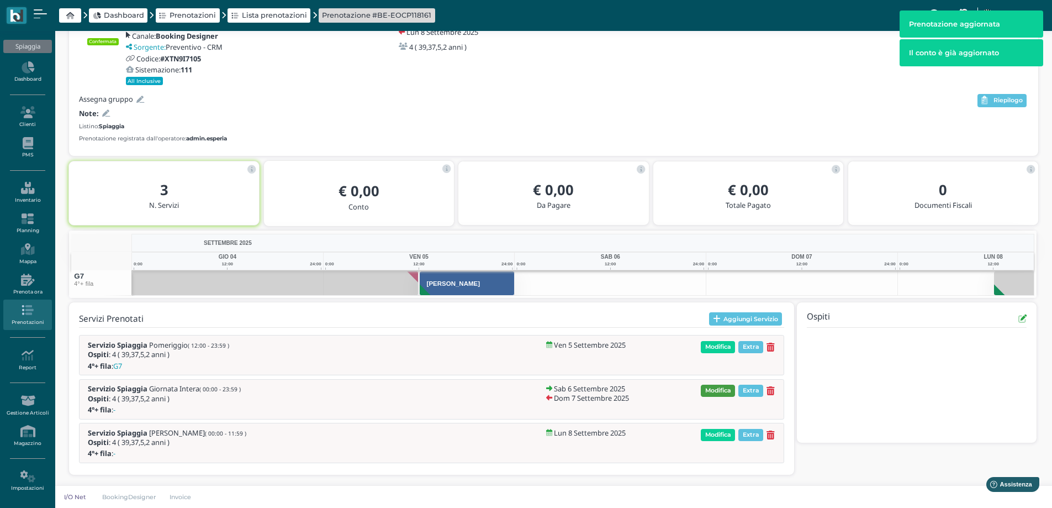
click at [720, 393] on span "Modifica" at bounding box center [718, 391] width 34 height 12
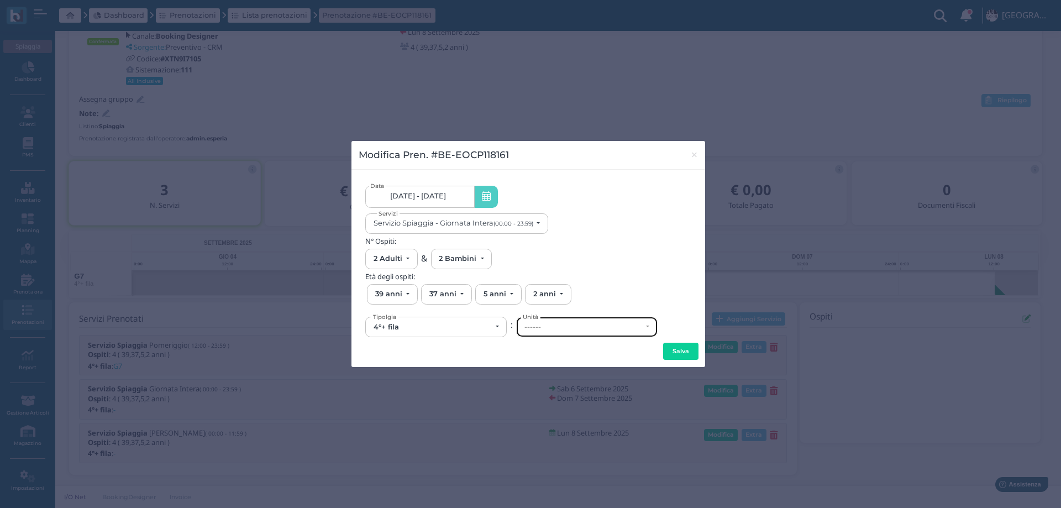
click at [534, 325] on div "------" at bounding box center [583, 327] width 118 height 9
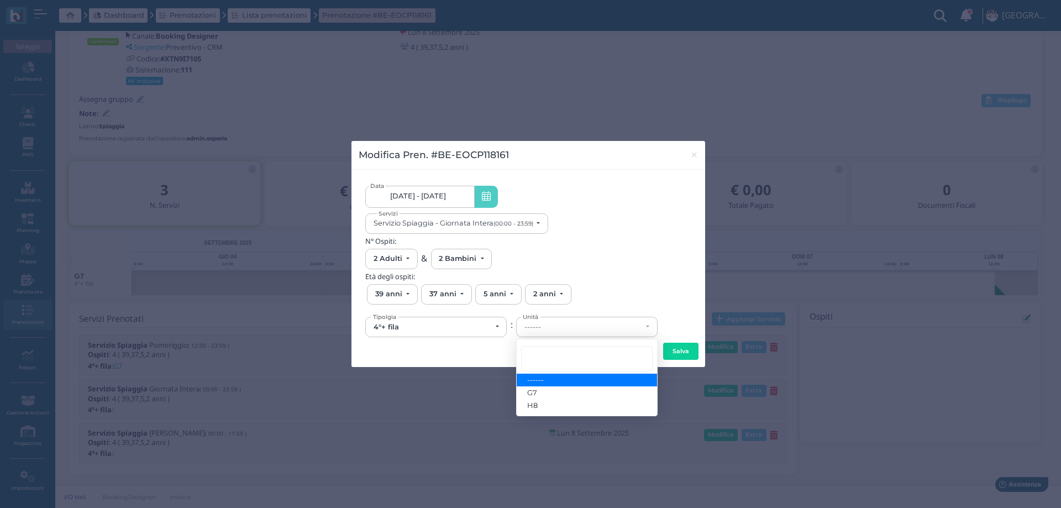
click at [439, 199] on span "06/09/25 - 07/09/25" at bounding box center [418, 196] width 56 height 9
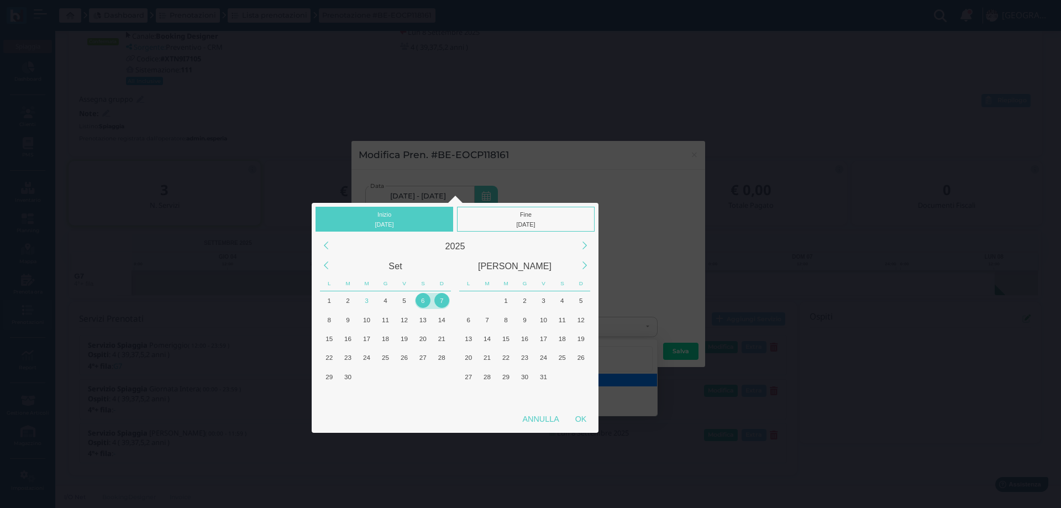
click at [424, 299] on div "6" at bounding box center [422, 300] width 15 height 15
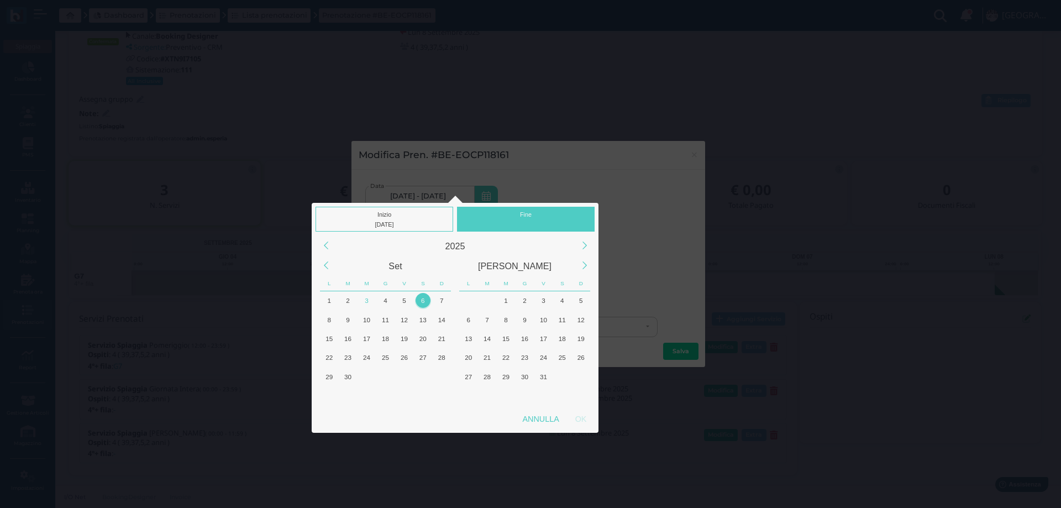
click at [424, 299] on div "6" at bounding box center [422, 300] width 15 height 15
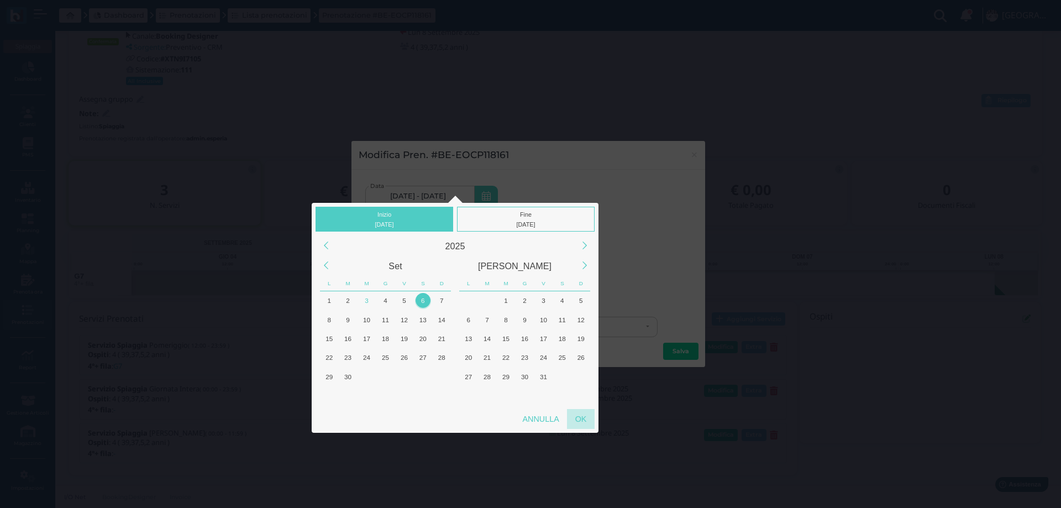
click at [580, 415] on div "OK" at bounding box center [581, 419] width 28 height 20
type input "06/09/2025 - 06/09/2025"
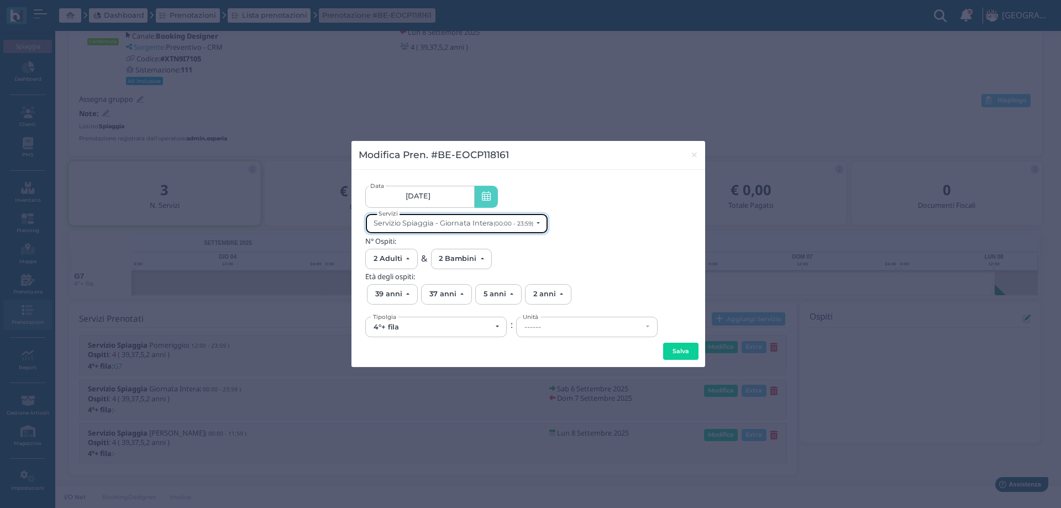
scroll to position [0, 0]
click at [501, 231] on button "Servizio Spiaggia - Giornata Intera (00:00 - 23:59)" at bounding box center [456, 223] width 183 height 20
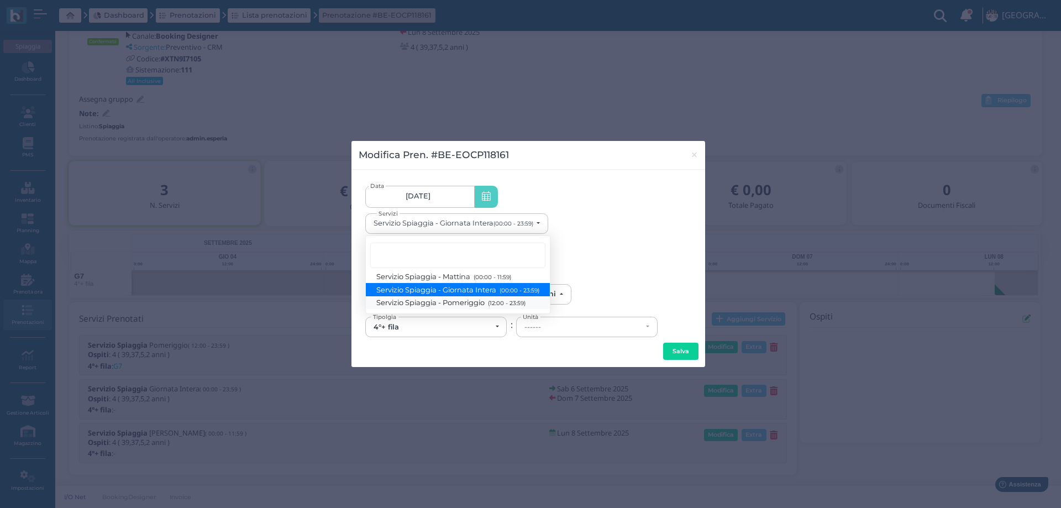
click at [478, 299] on span "Servizio Spiaggia - Pomeriggio (12:00 - 23:59)" at bounding box center [451, 302] width 149 height 9
select select "1369"
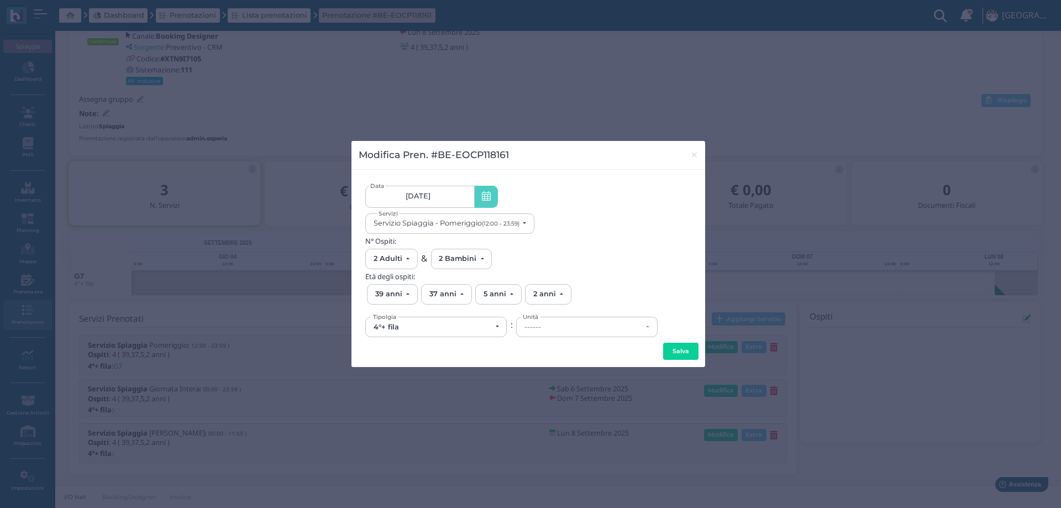
click at [541, 335] on div "------" at bounding box center [587, 326] width 140 height 19
click at [541, 264] on link "102" at bounding box center [587, 266] width 140 height 13
select select "6227"
click at [671, 350] on button "Salva" at bounding box center [680, 352] width 35 height 18
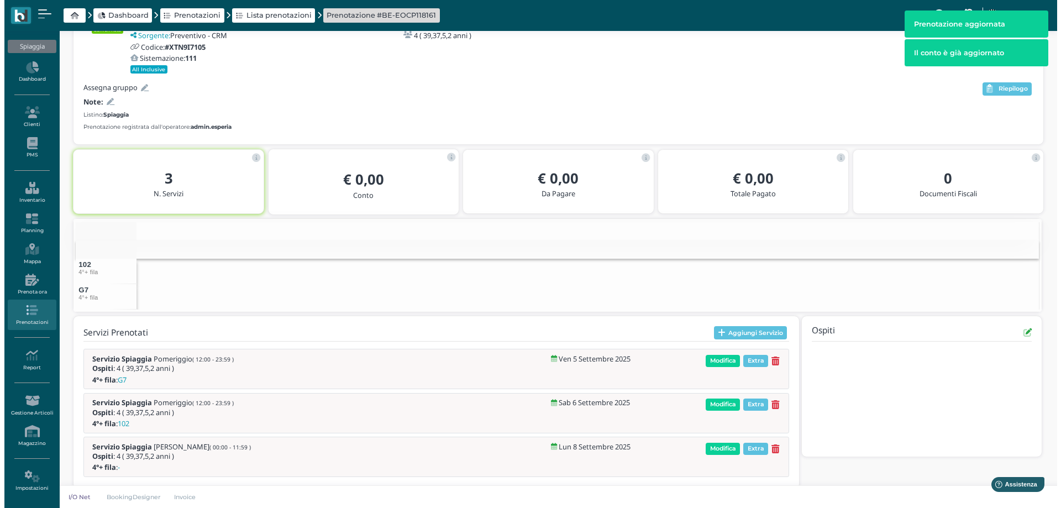
scroll to position [103, 0]
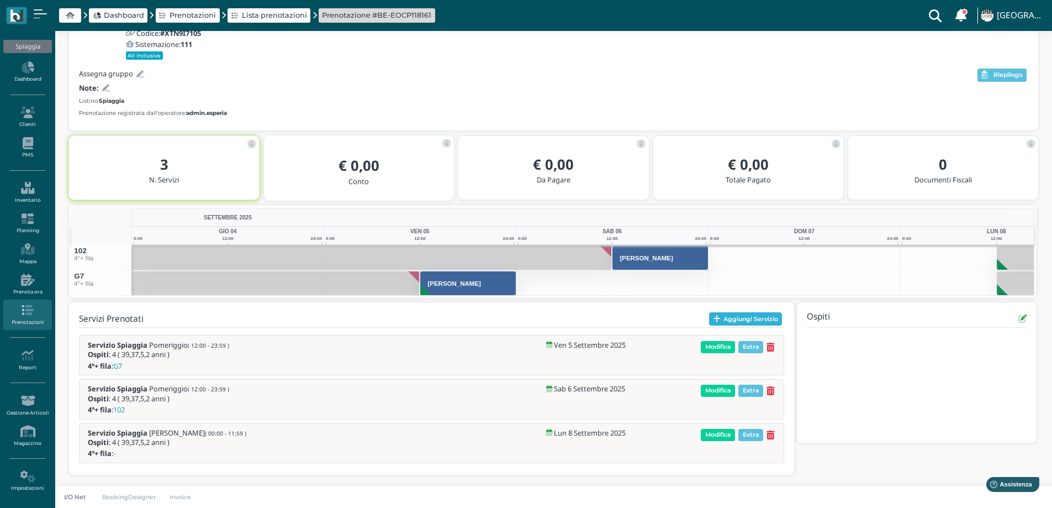
click at [729, 314] on button "Aggiungi Servizio" at bounding box center [745, 318] width 73 height 13
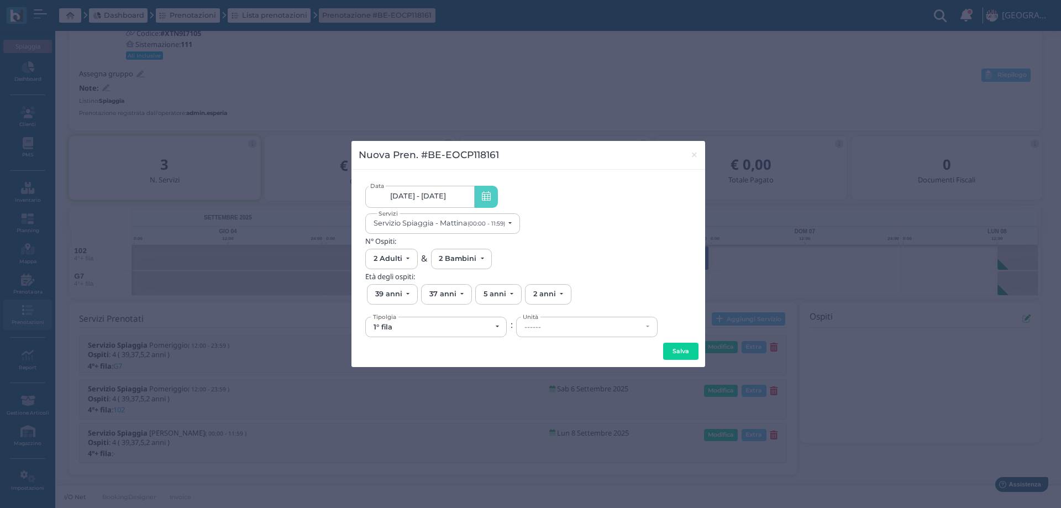
click at [431, 197] on span "05/09/25 - 08/09/25" at bounding box center [418, 196] width 56 height 9
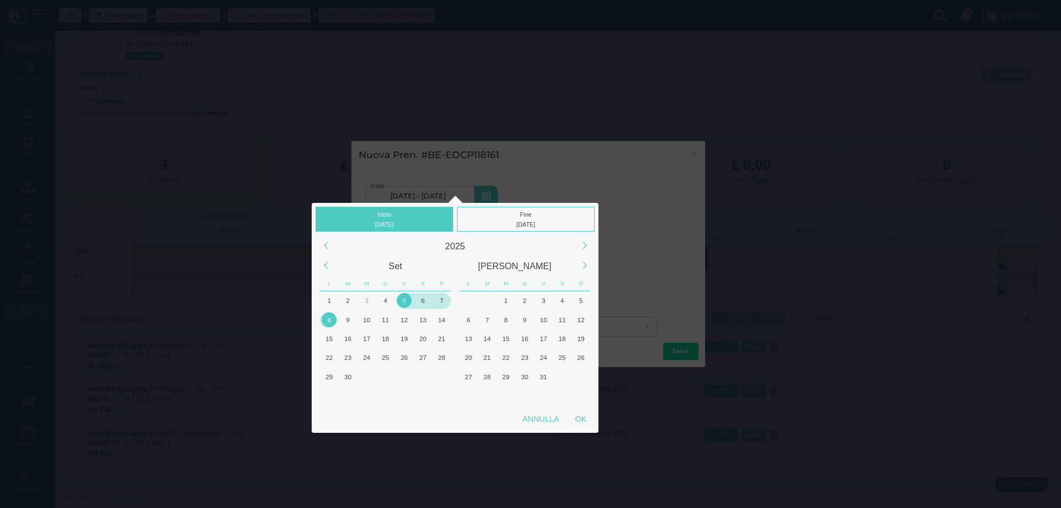
click at [445, 301] on div "7" at bounding box center [441, 300] width 15 height 15
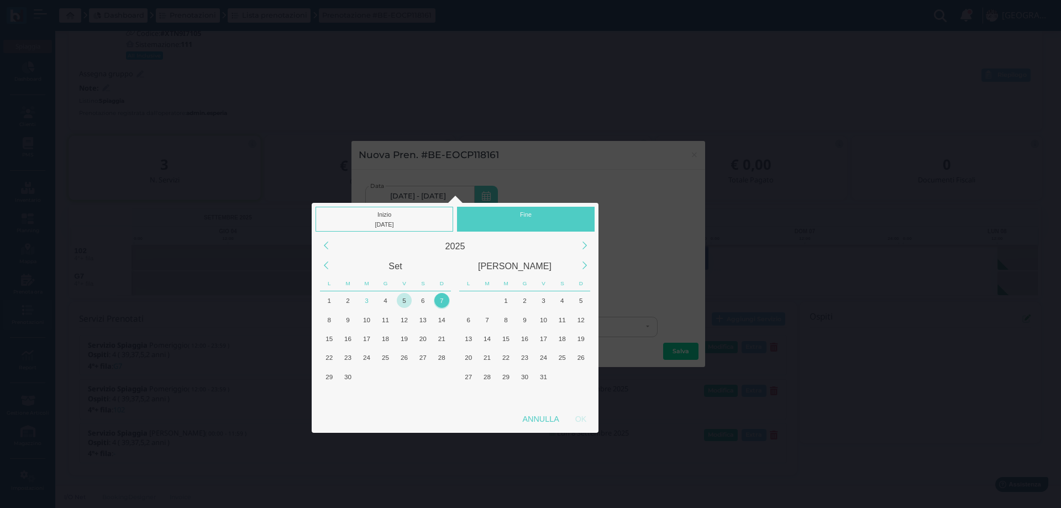
click at [445, 302] on div "7" at bounding box center [441, 300] width 15 height 15
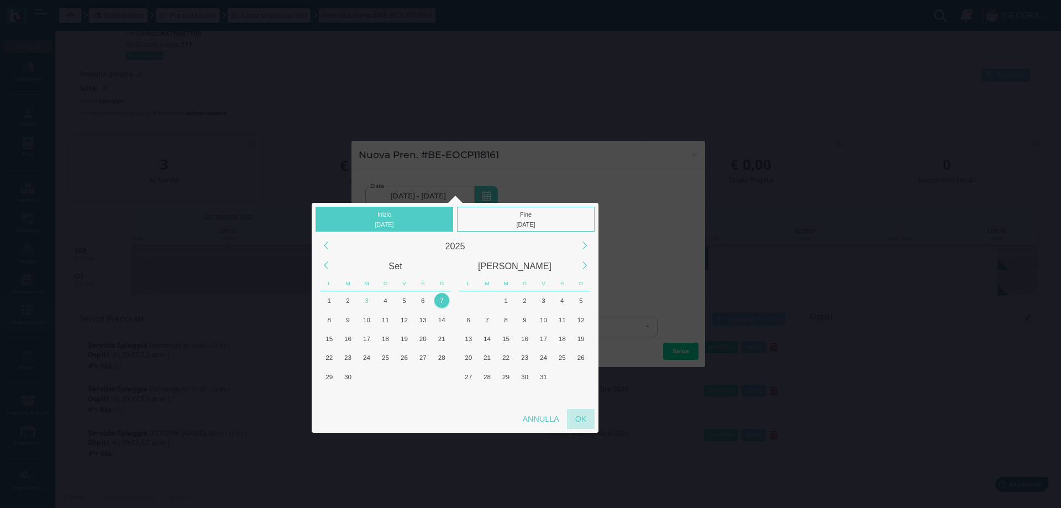
click at [584, 419] on div "OK" at bounding box center [581, 419] width 28 height 20
type input "07/09/2025 - 07/09/2025"
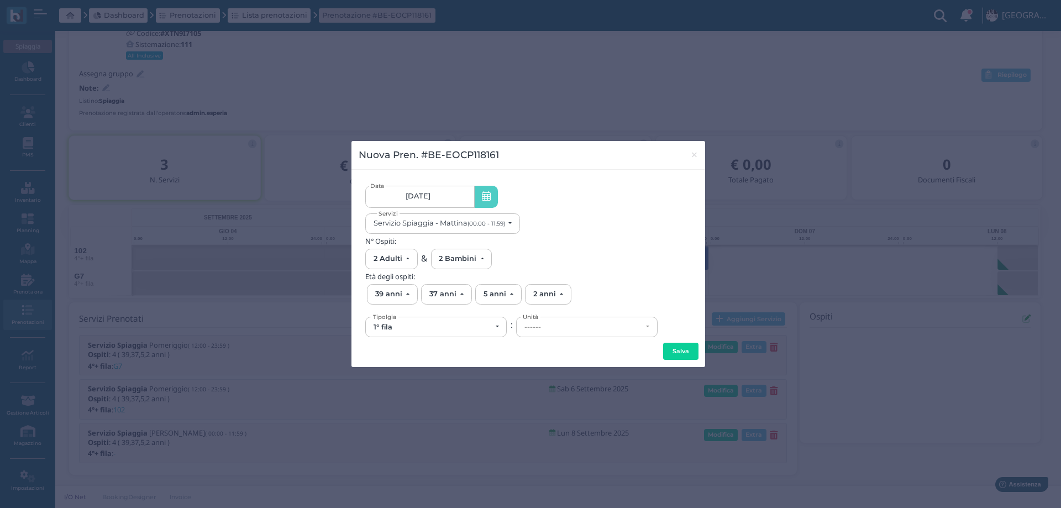
scroll to position [0, 104]
click at [477, 228] on button "Servizio Spiaggia - Mattina (00:00 - 11:59)" at bounding box center [442, 223] width 155 height 20
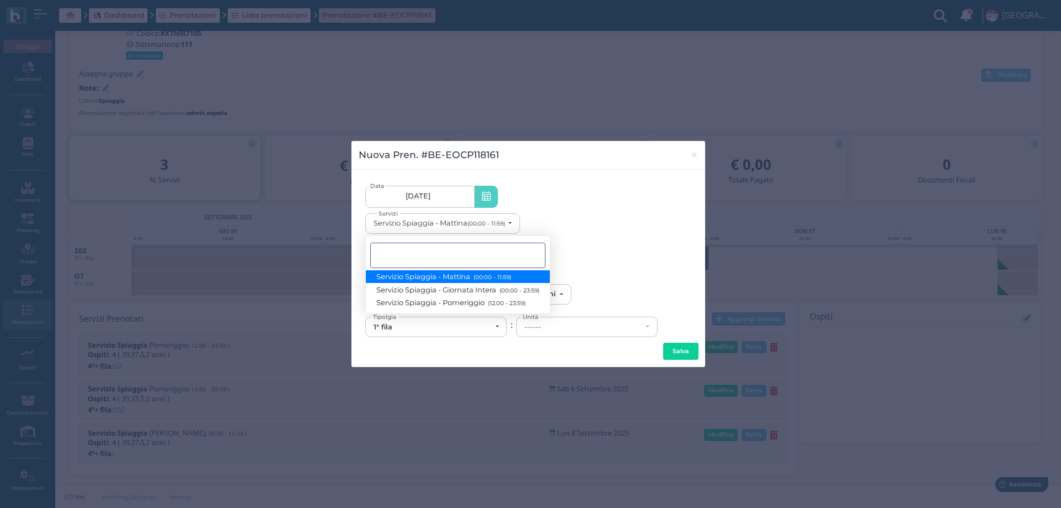
scroll to position [0, 0]
click at [490, 288] on span "Servizio Spiaggia - Giornata Intera (00:00 - 23:59)" at bounding box center [458, 289] width 162 height 9
select select "1368"
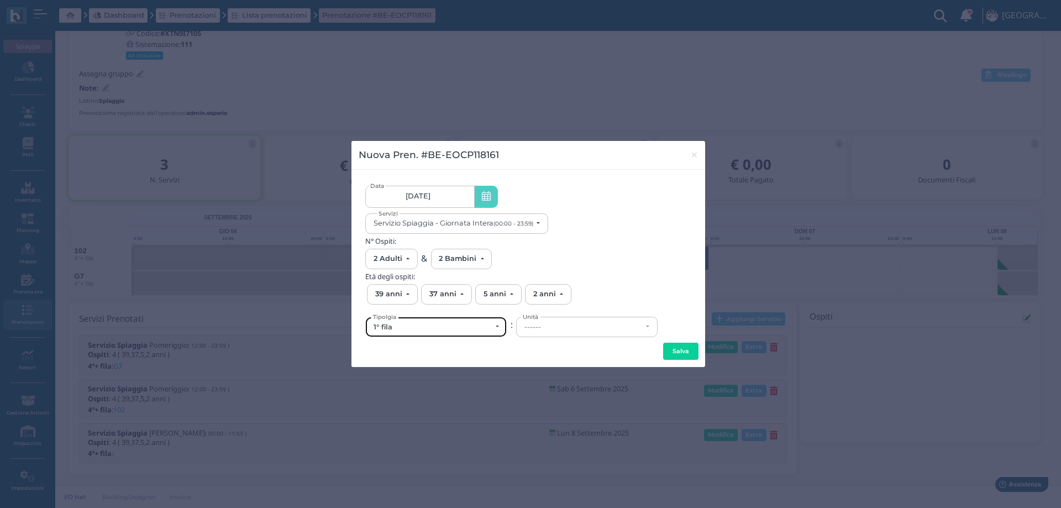
click at [424, 324] on div "1° fila" at bounding box center [432, 327] width 118 height 9
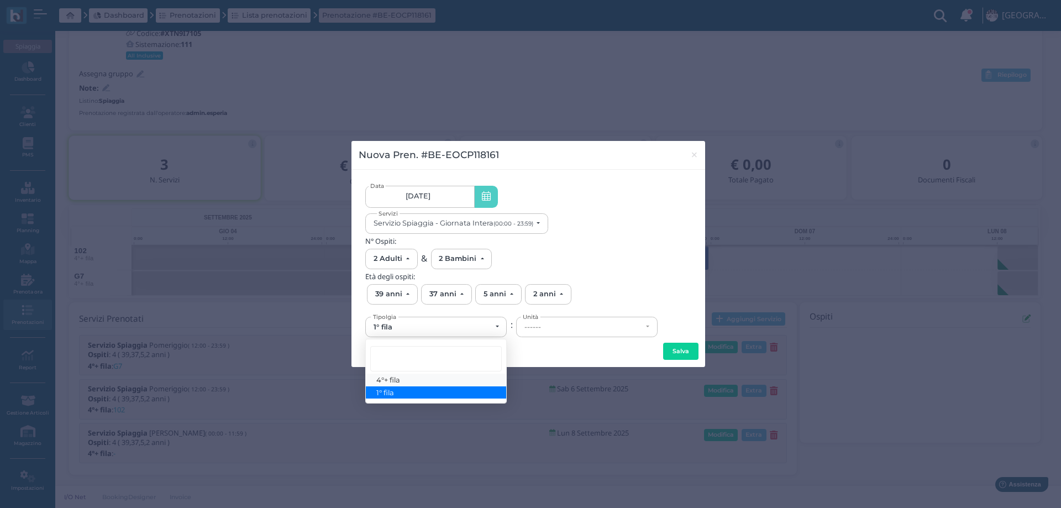
click at [387, 382] on span "4°+ fila" at bounding box center [389, 379] width 24 height 9
select select "434"
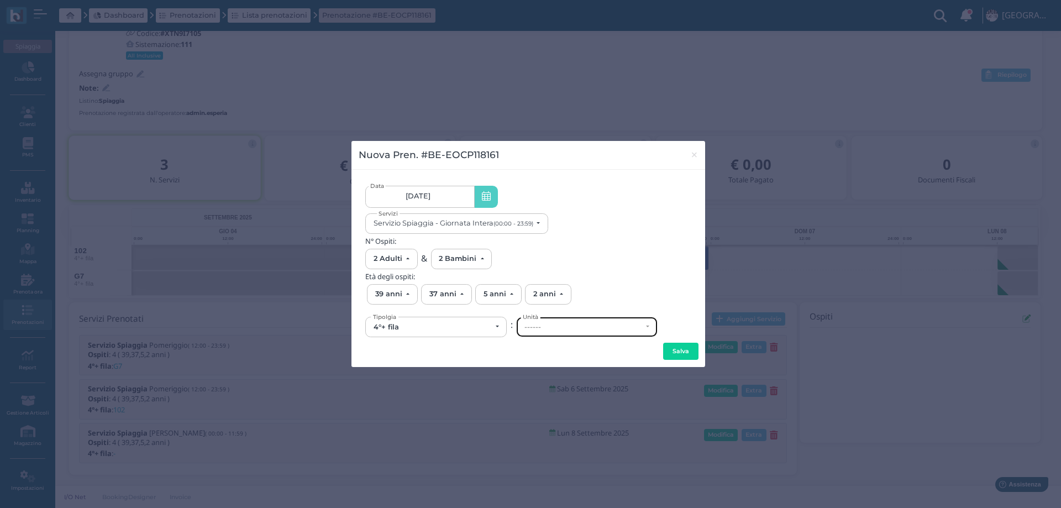
click at [536, 333] on div "------" at bounding box center [587, 326] width 140 height 19
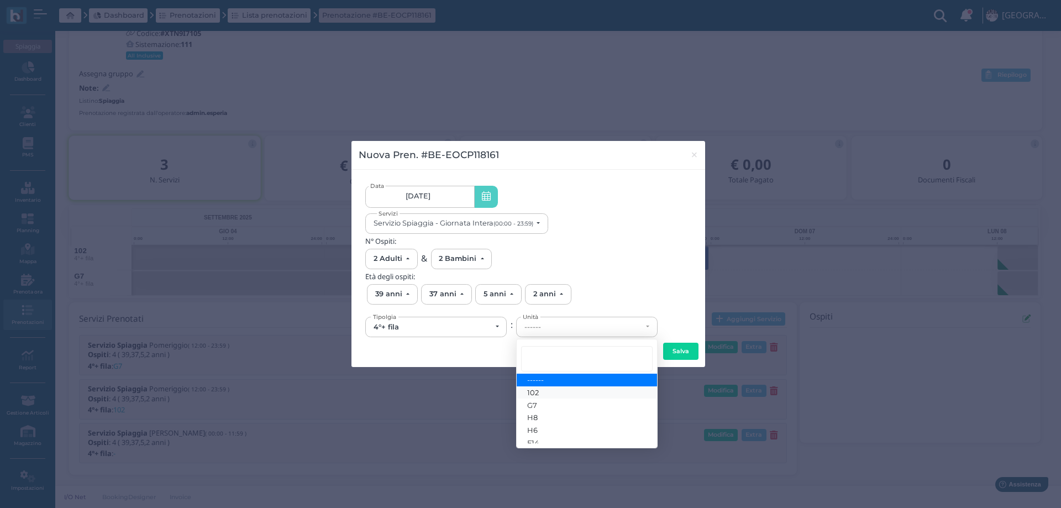
click at [540, 392] on link "102" at bounding box center [587, 392] width 140 height 13
select select "6227"
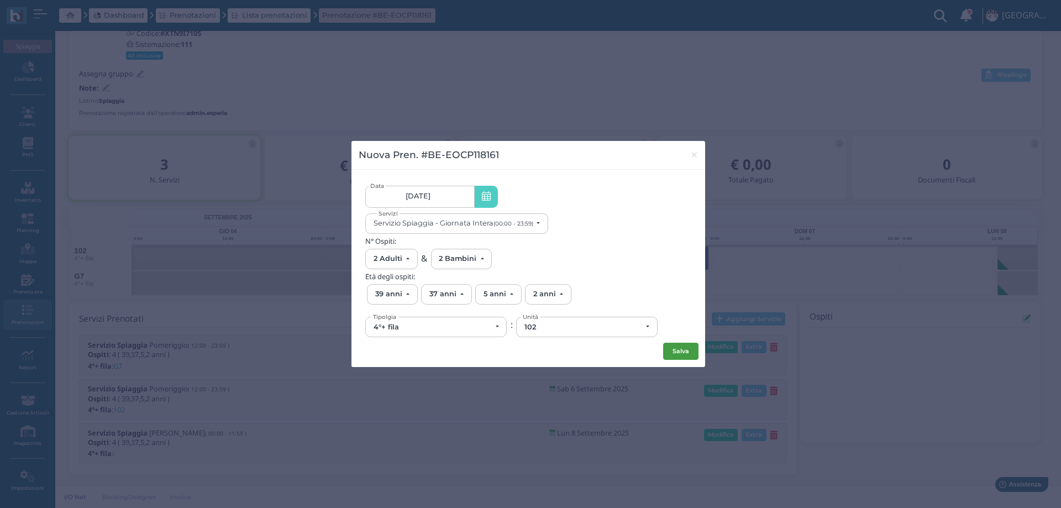
click at [680, 352] on button "Salva" at bounding box center [680, 352] width 35 height 18
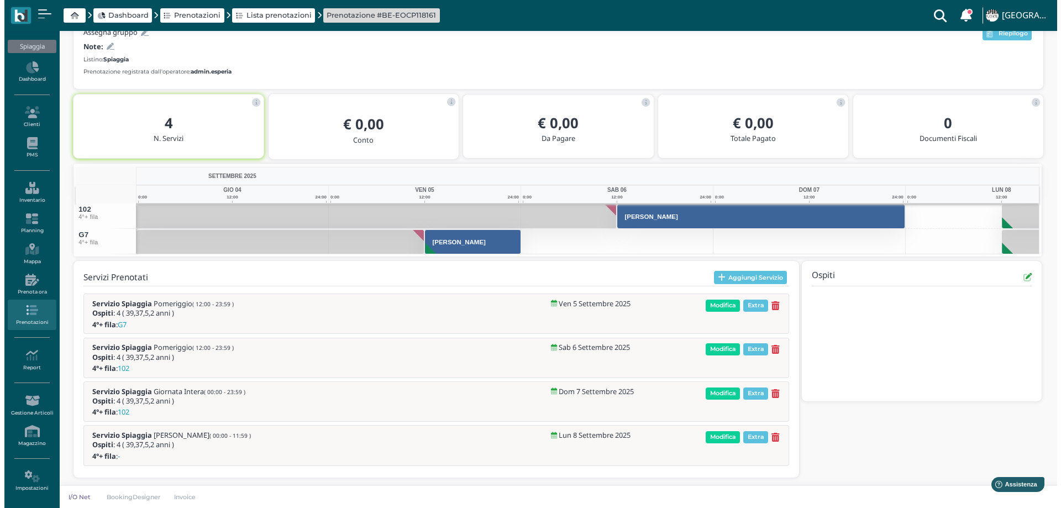
scroll to position [148, 0]
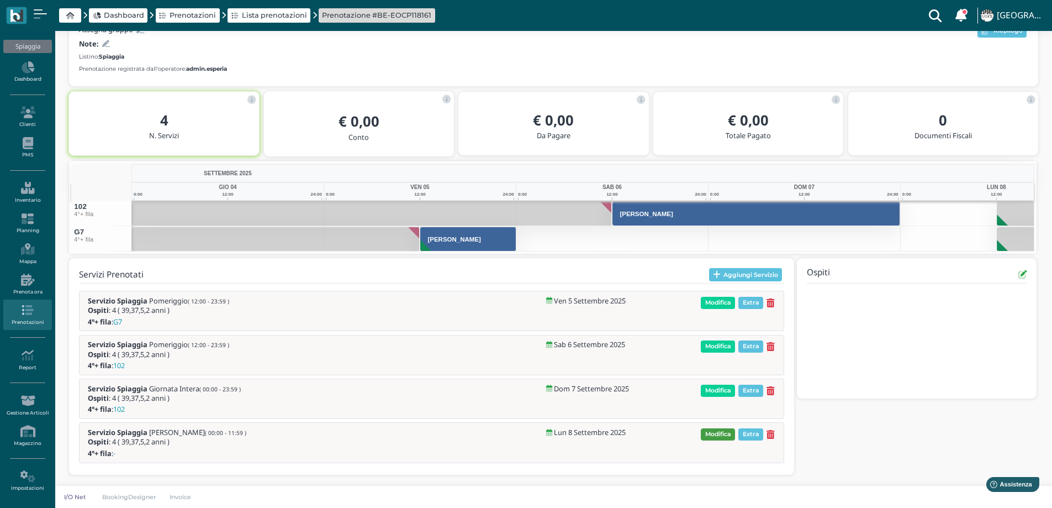
click at [715, 436] on span "Modifica" at bounding box center [718, 434] width 34 height 12
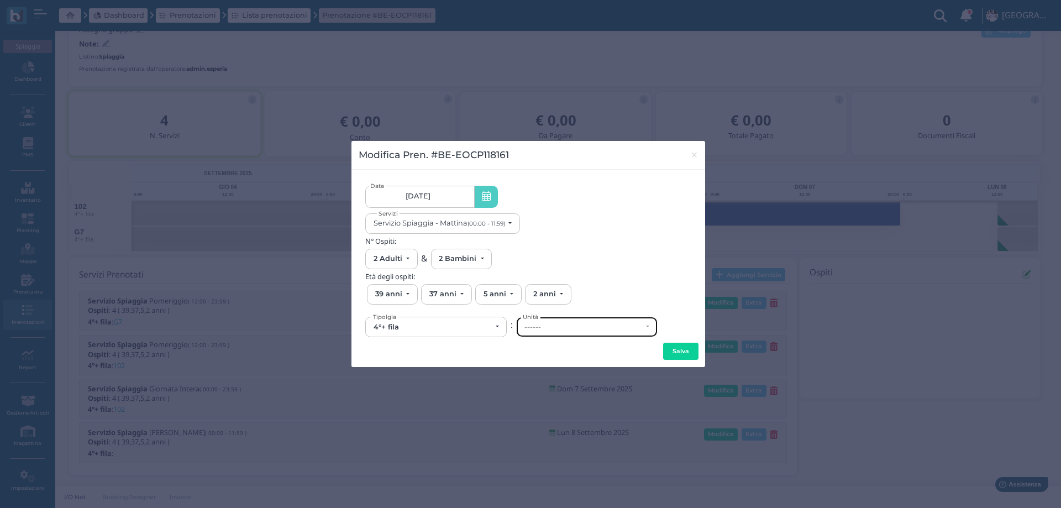
click at [543, 330] on div "------" at bounding box center [583, 327] width 118 height 9
click at [545, 261] on link "102" at bounding box center [584, 262] width 135 height 13
select select "6227"
click at [663, 356] on button "Salva" at bounding box center [680, 352] width 35 height 18
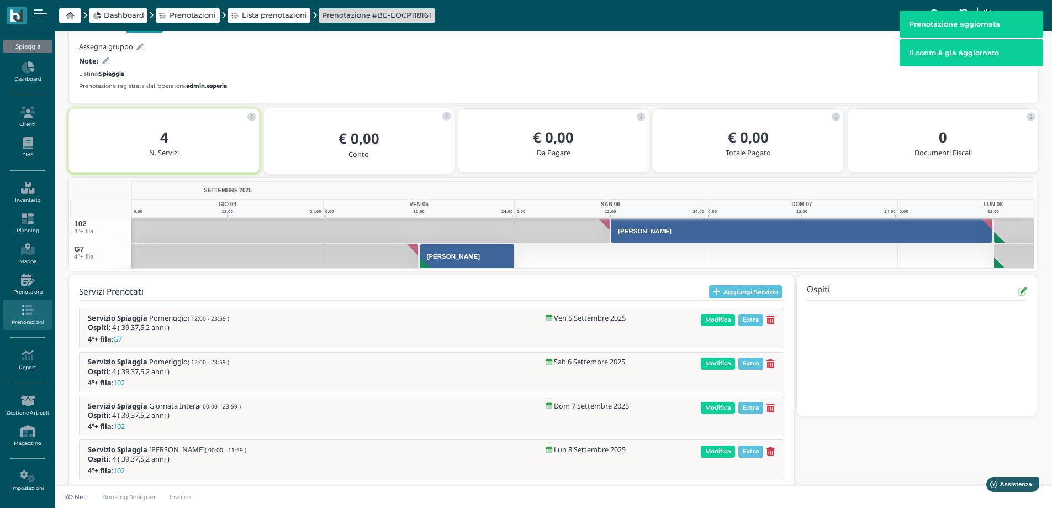
scroll to position [133, 0]
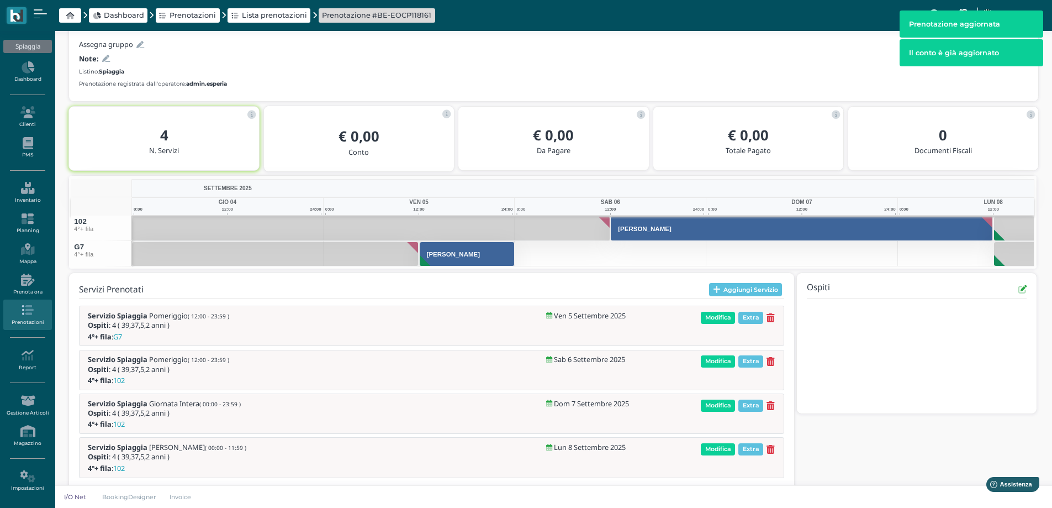
click at [104, 59] on icon at bounding box center [106, 58] width 8 height 7
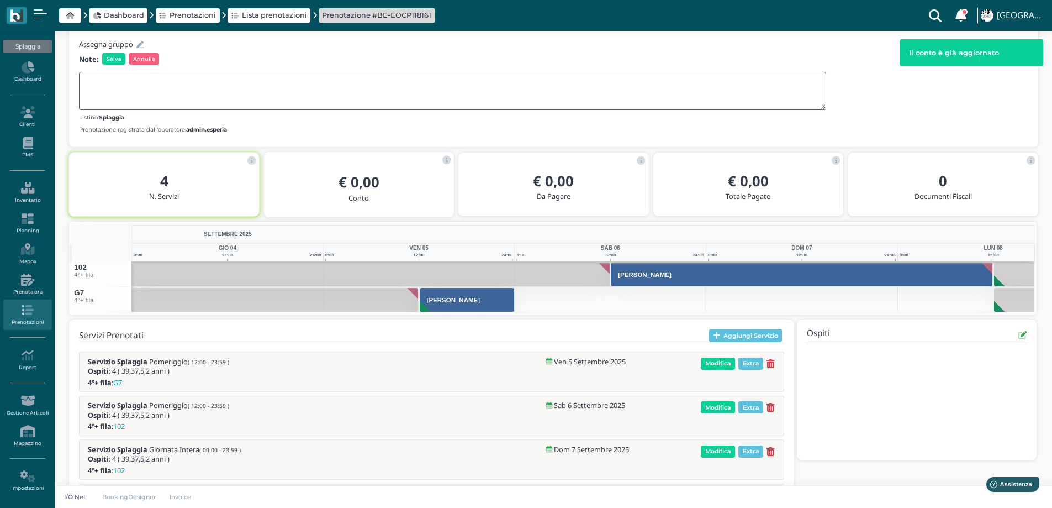
click at [112, 83] on textarea at bounding box center [452, 91] width 747 height 38
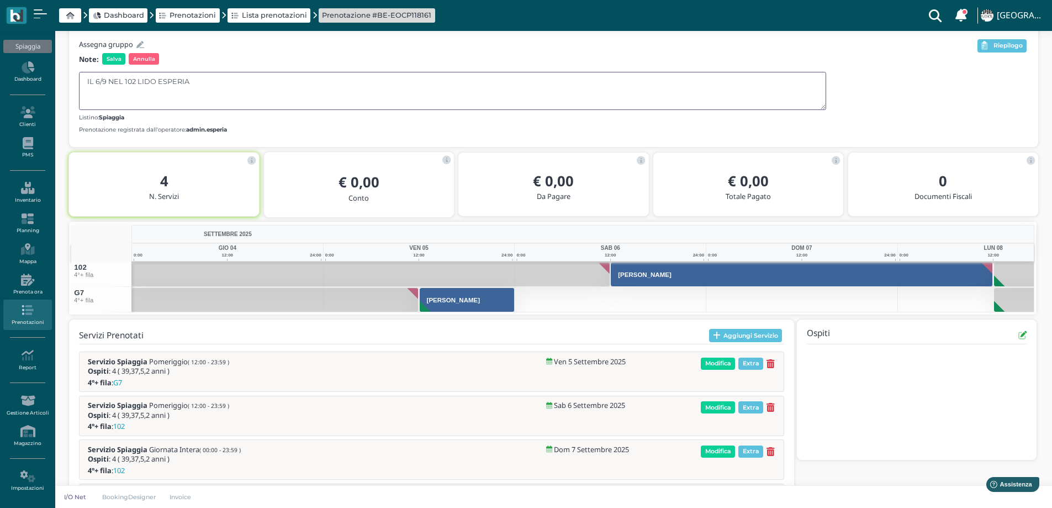
click at [94, 80] on textarea "IL 6/9 NEL 102 LIDO ESPERIA" at bounding box center [452, 91] width 747 height 38
type textarea "DAL 6/9 NEL 102 LIDO ESPERIA"
click at [115, 61] on span "Salva" at bounding box center [113, 58] width 23 height 11
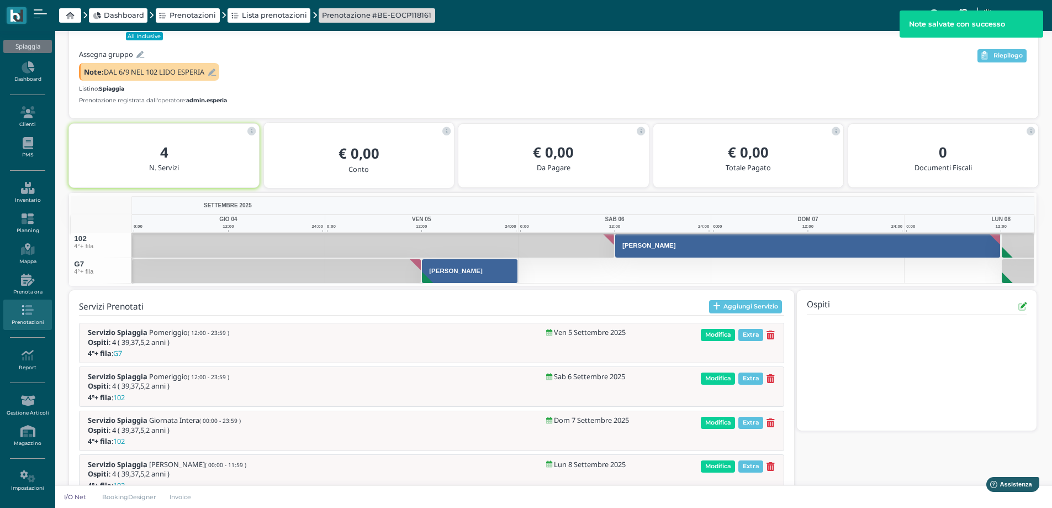
scroll to position [140, 0]
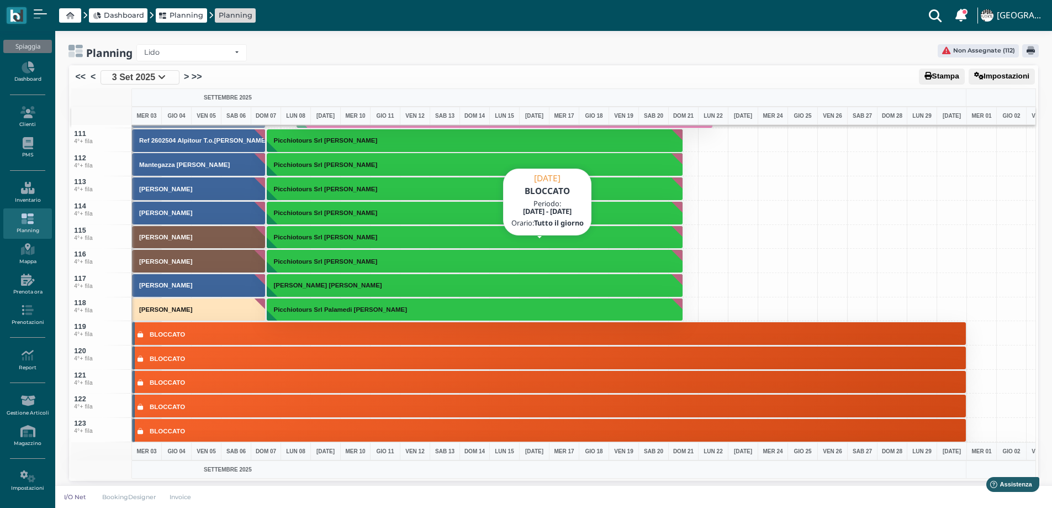
scroll to position [2928, 0]
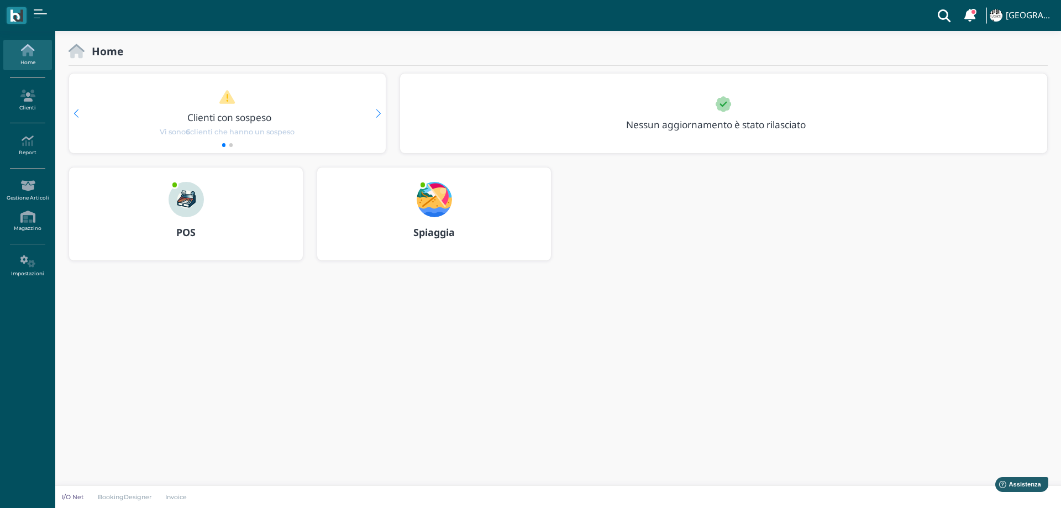
click at [433, 198] on img at bounding box center [434, 199] width 35 height 35
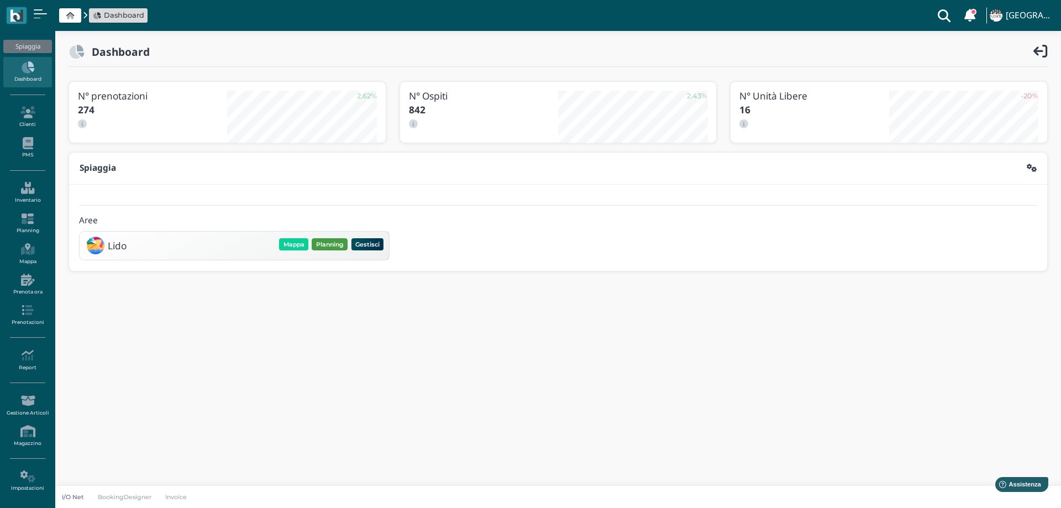
click at [330, 245] on button "Planning" at bounding box center [330, 244] width 36 height 12
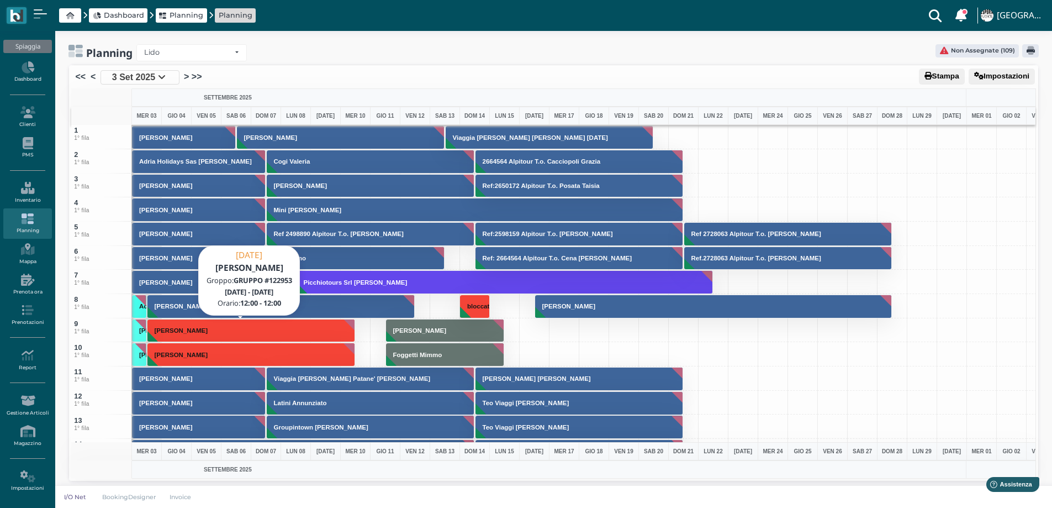
click at [192, 335] on button "[PERSON_NAME]" at bounding box center [252, 331] width 208 height 24
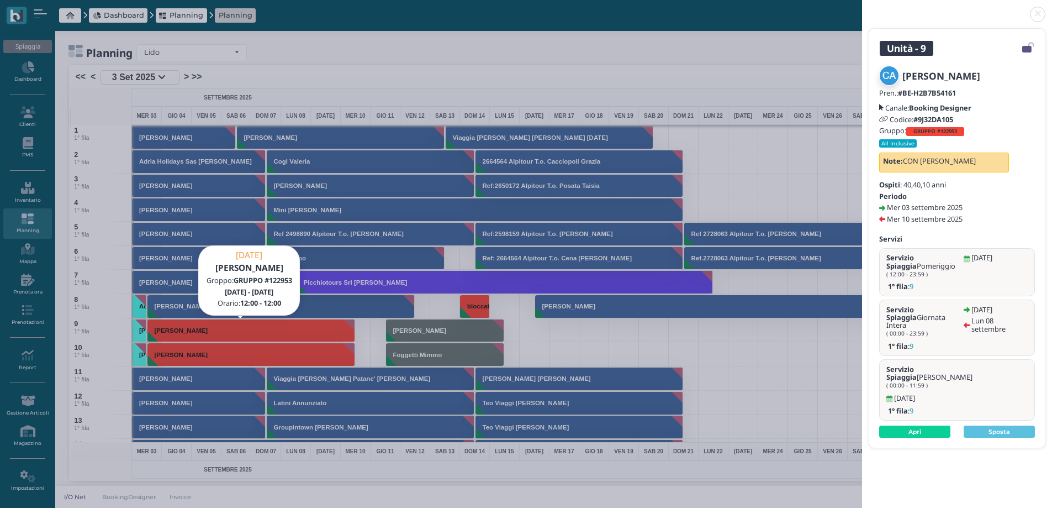
click at [862, 8] on link at bounding box center [862, 8] width 0 height 0
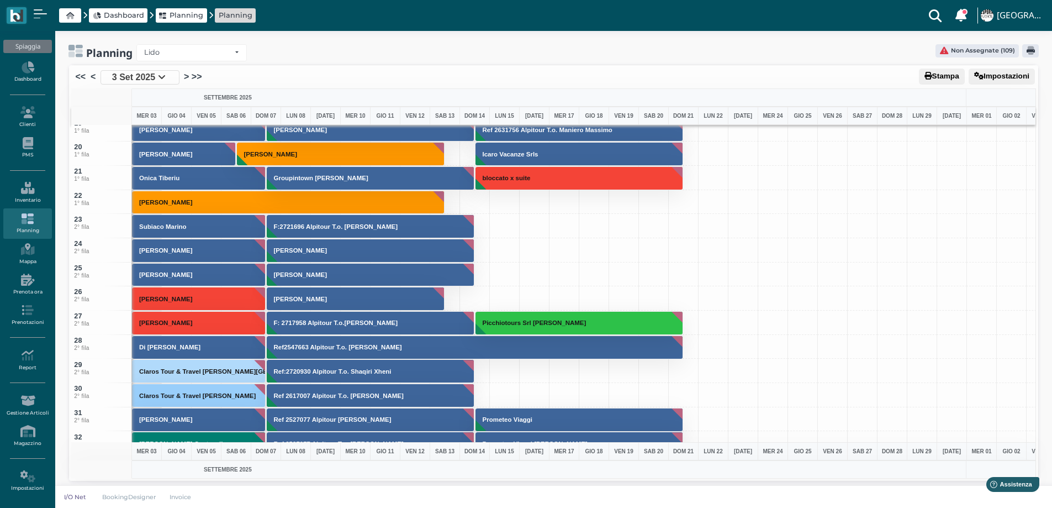
scroll to position [2, 0]
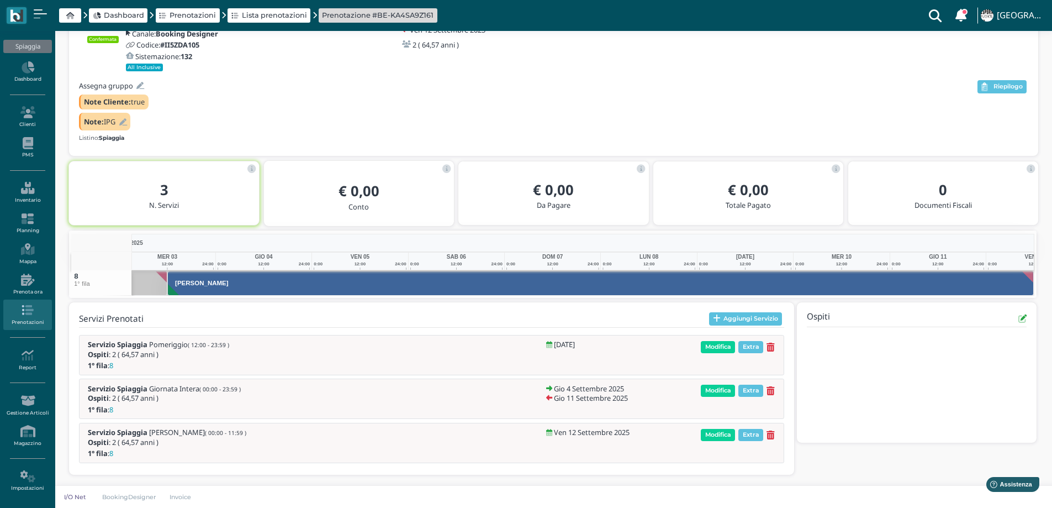
click at [127, 119] on icon at bounding box center [123, 122] width 8 height 7
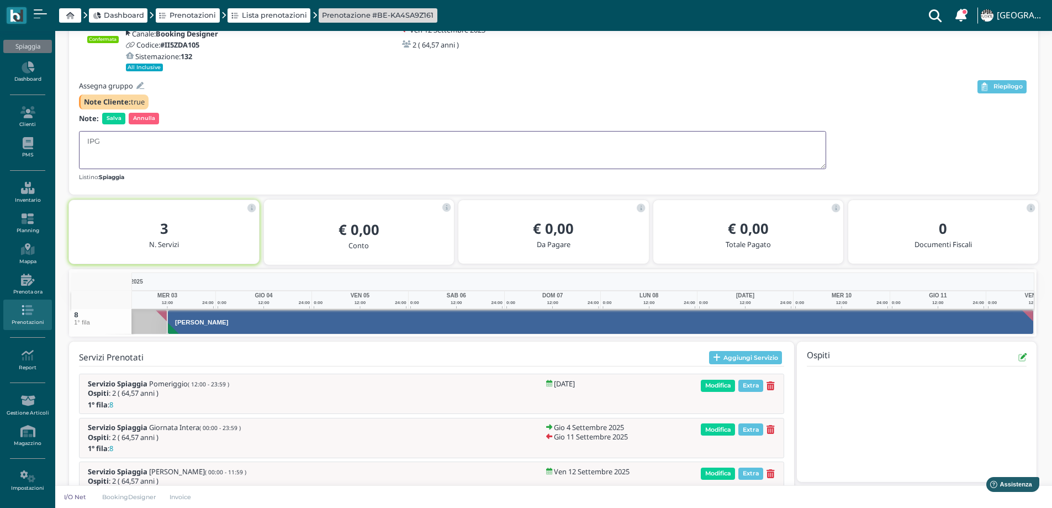
click at [89, 140] on textarea "IPG" at bounding box center [452, 150] width 747 height 38
type textarea "UPG"
click at [115, 117] on span "Salva" at bounding box center [113, 118] width 23 height 11
